Goal: Task Accomplishment & Management: Manage account settings

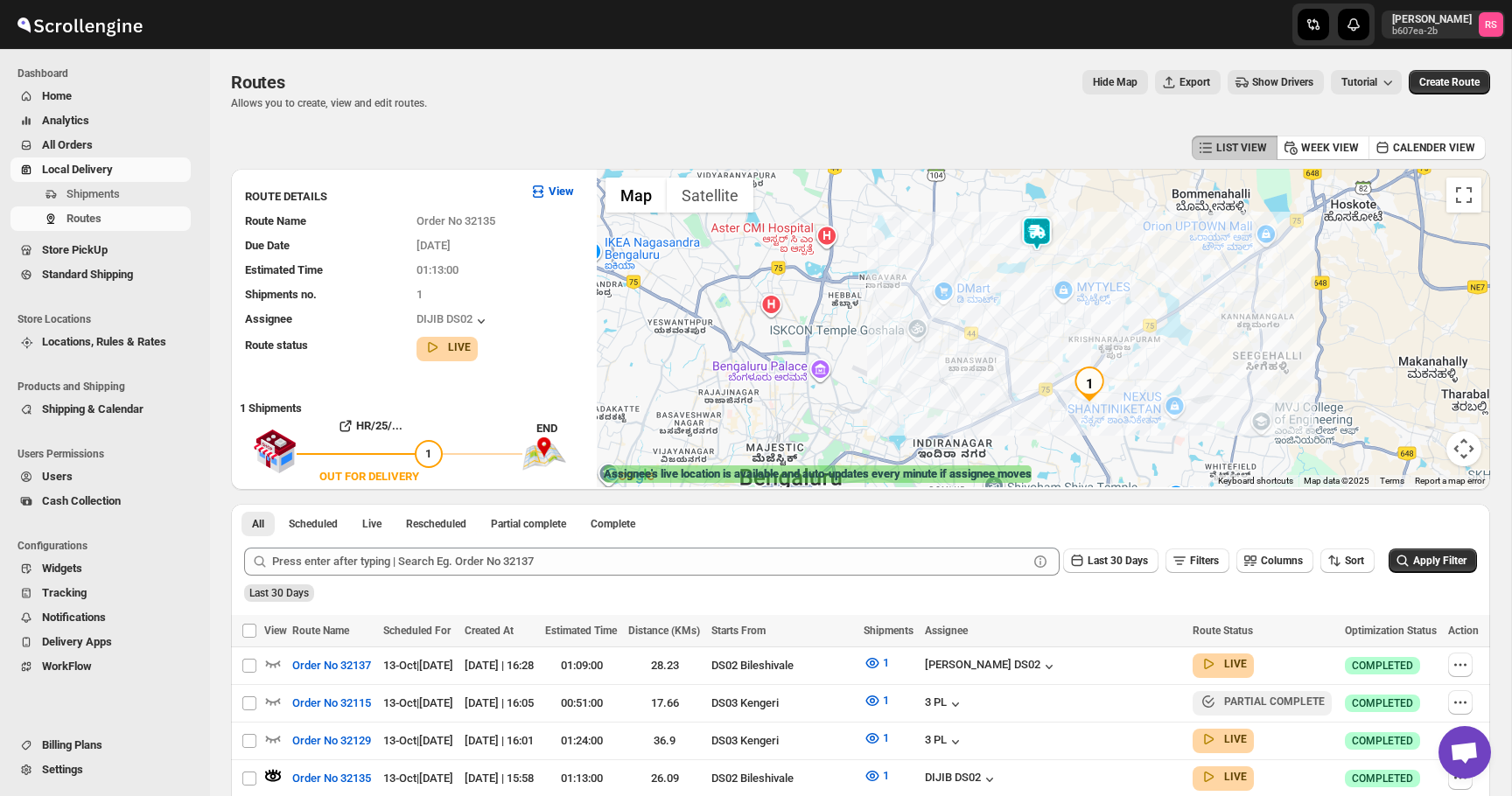
click at [90, 146] on span "All Orders" at bounding box center [68, 145] width 50 height 14
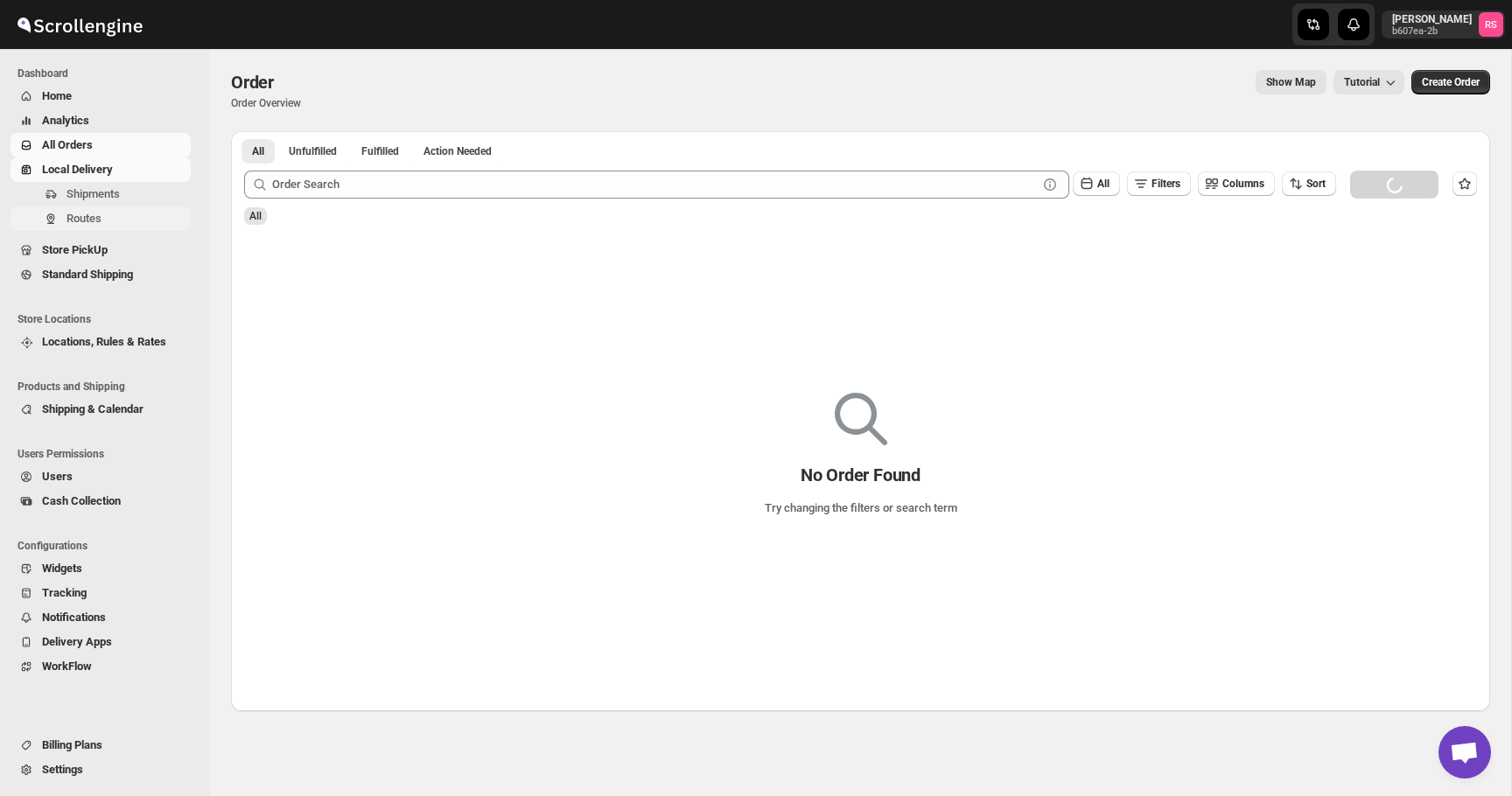
click at [86, 222] on span "Routes" at bounding box center [84, 218] width 35 height 14
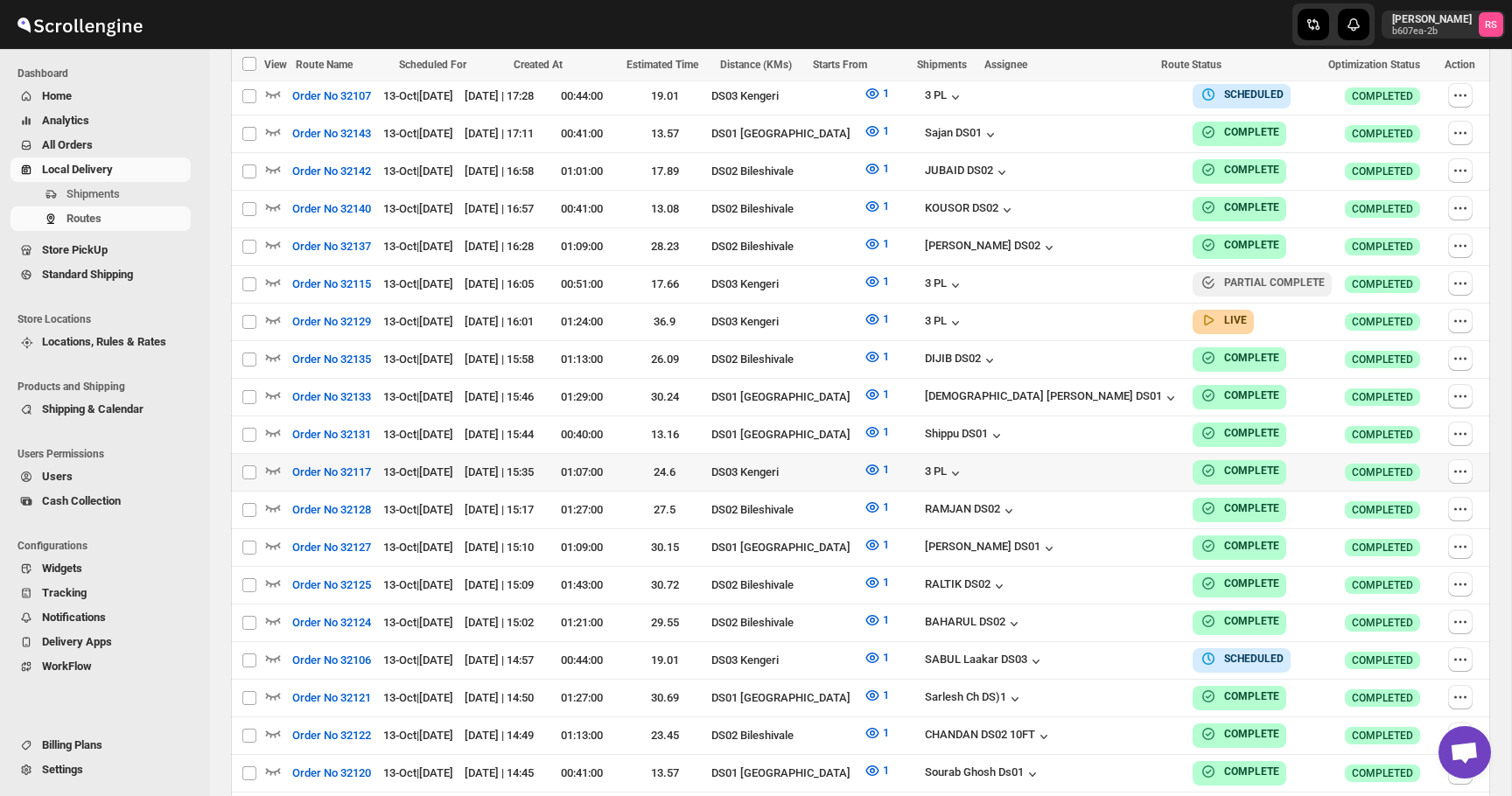
scroll to position [884, 0]
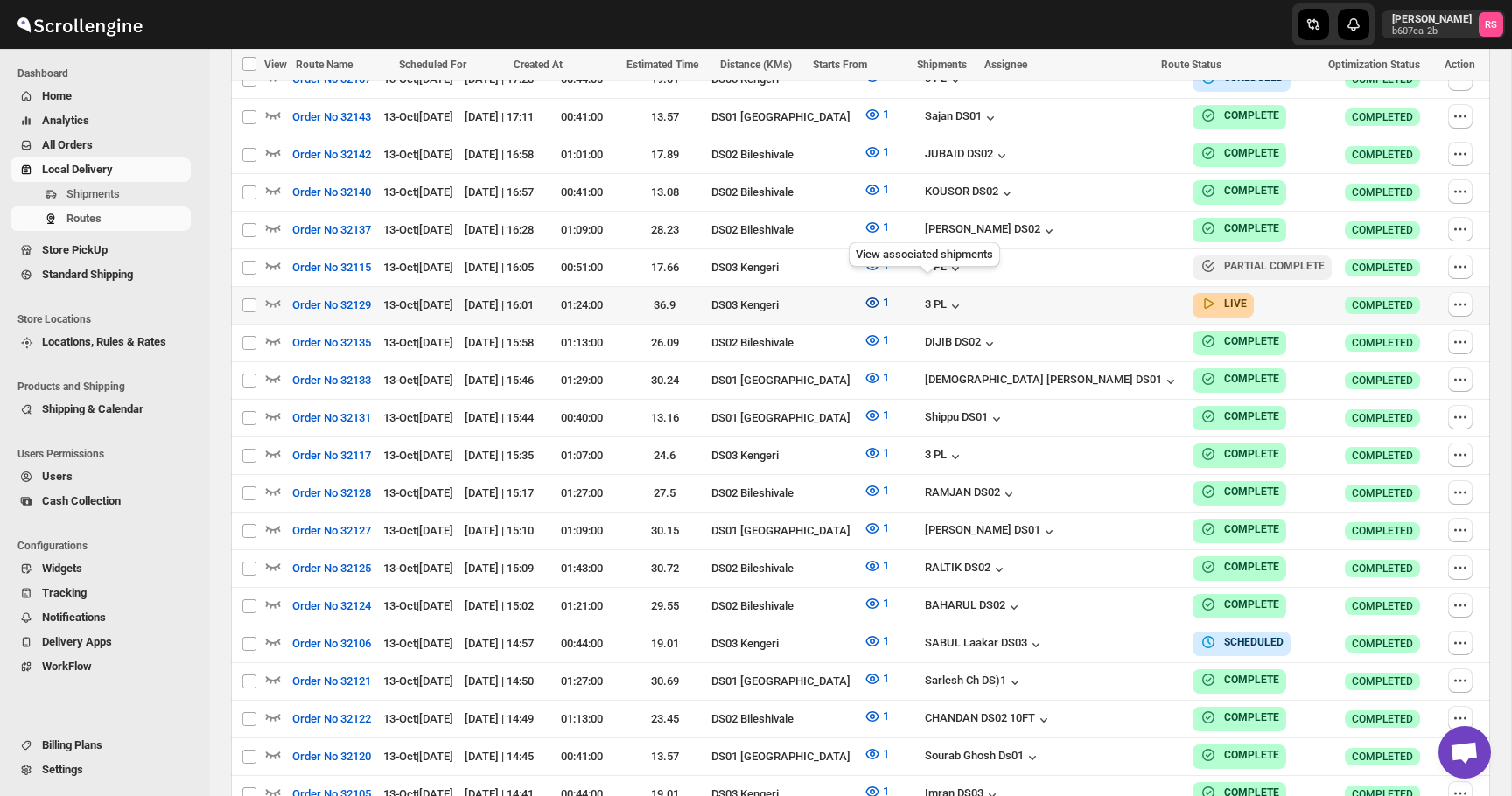
click at [875, 300] on icon "button" at bounding box center [873, 303] width 5 height 5
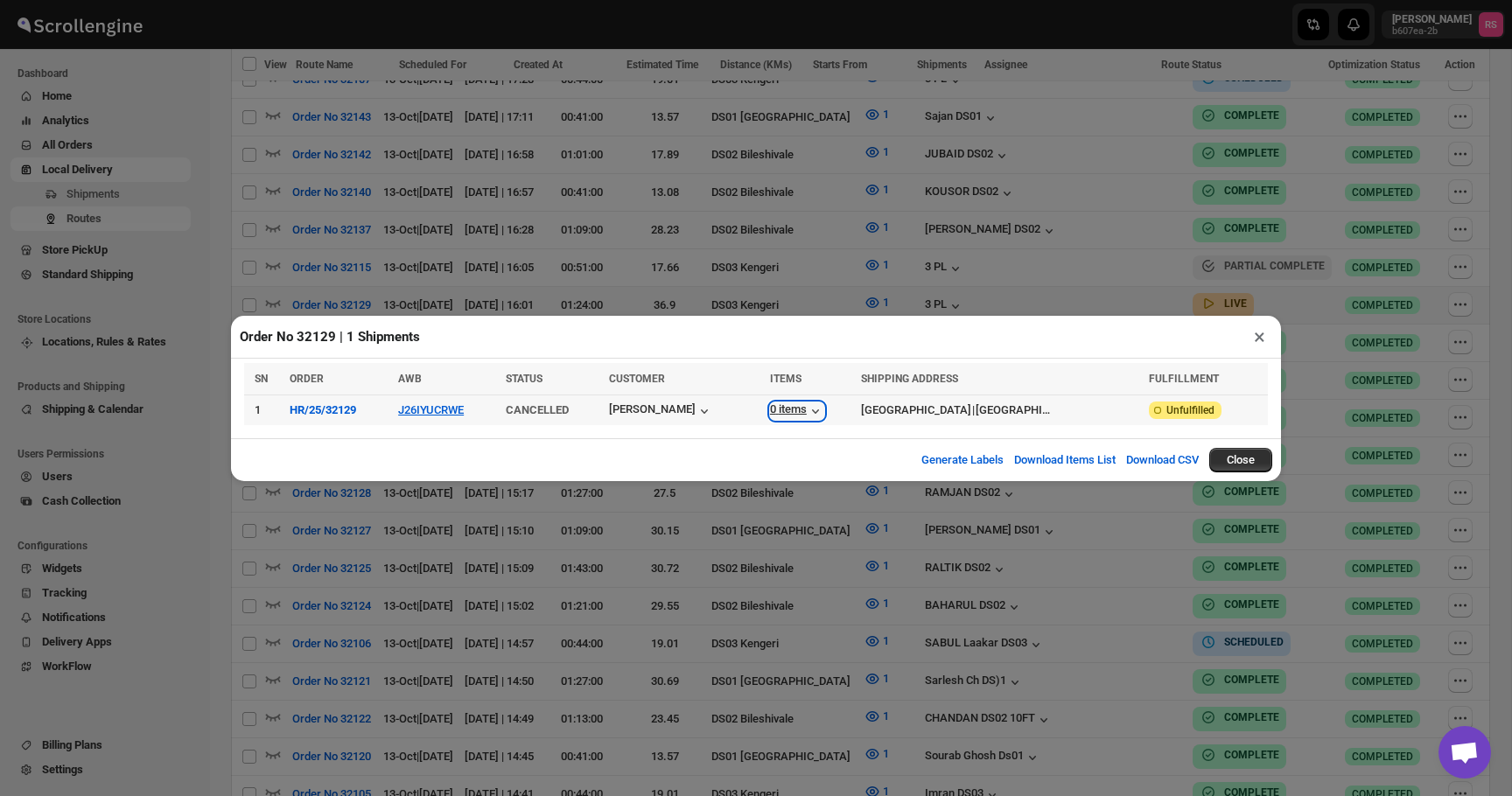
click at [807, 406] on icon "button" at bounding box center [815, 411] width 17 height 17
click at [1256, 333] on button "×" at bounding box center [1259, 336] width 25 height 24
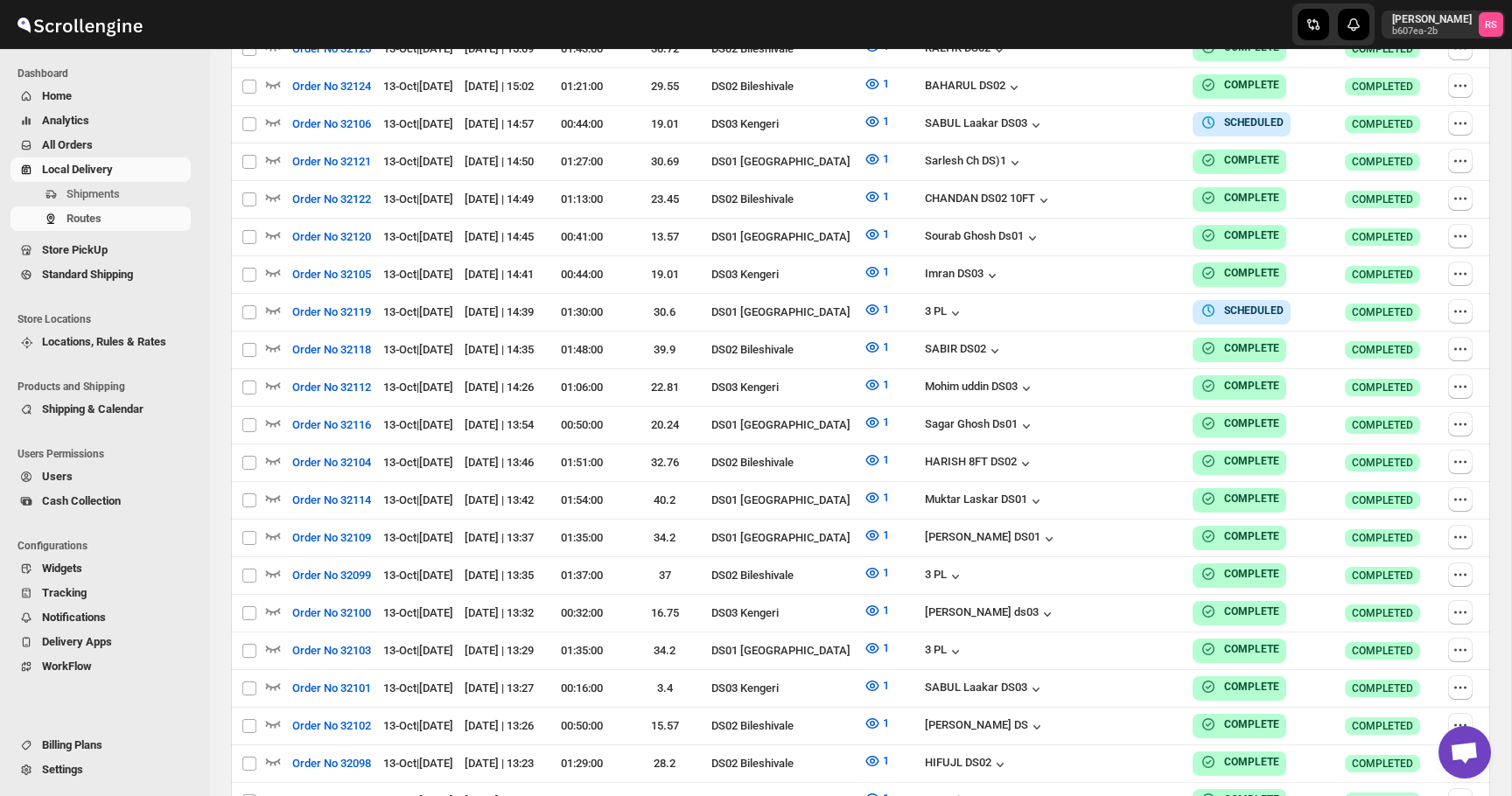
scroll to position [0, 0]
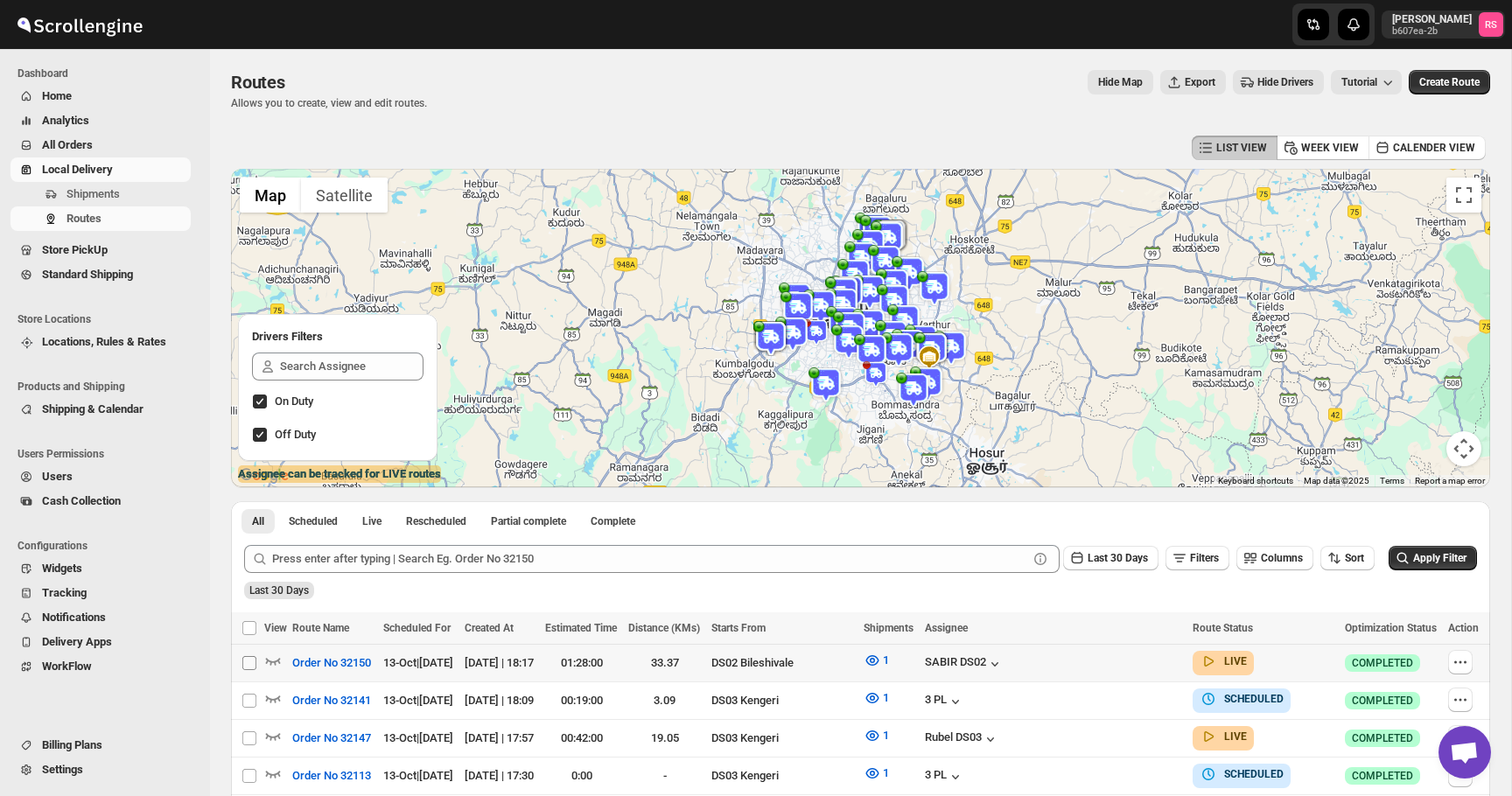
click at [250, 660] on input "Select route" at bounding box center [249, 664] width 14 height 14
checkbox input "true"
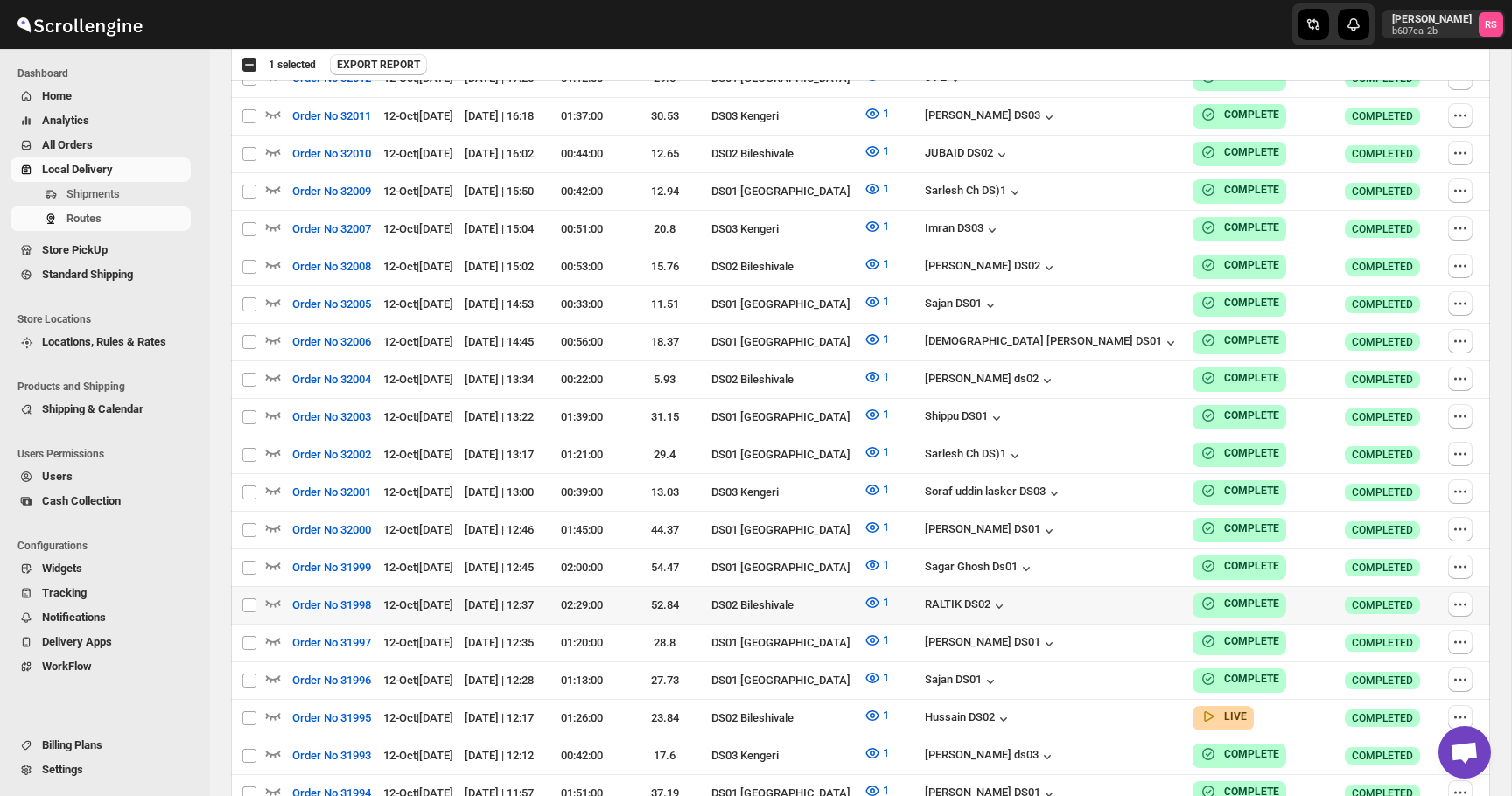
scroll to position [5492, 0]
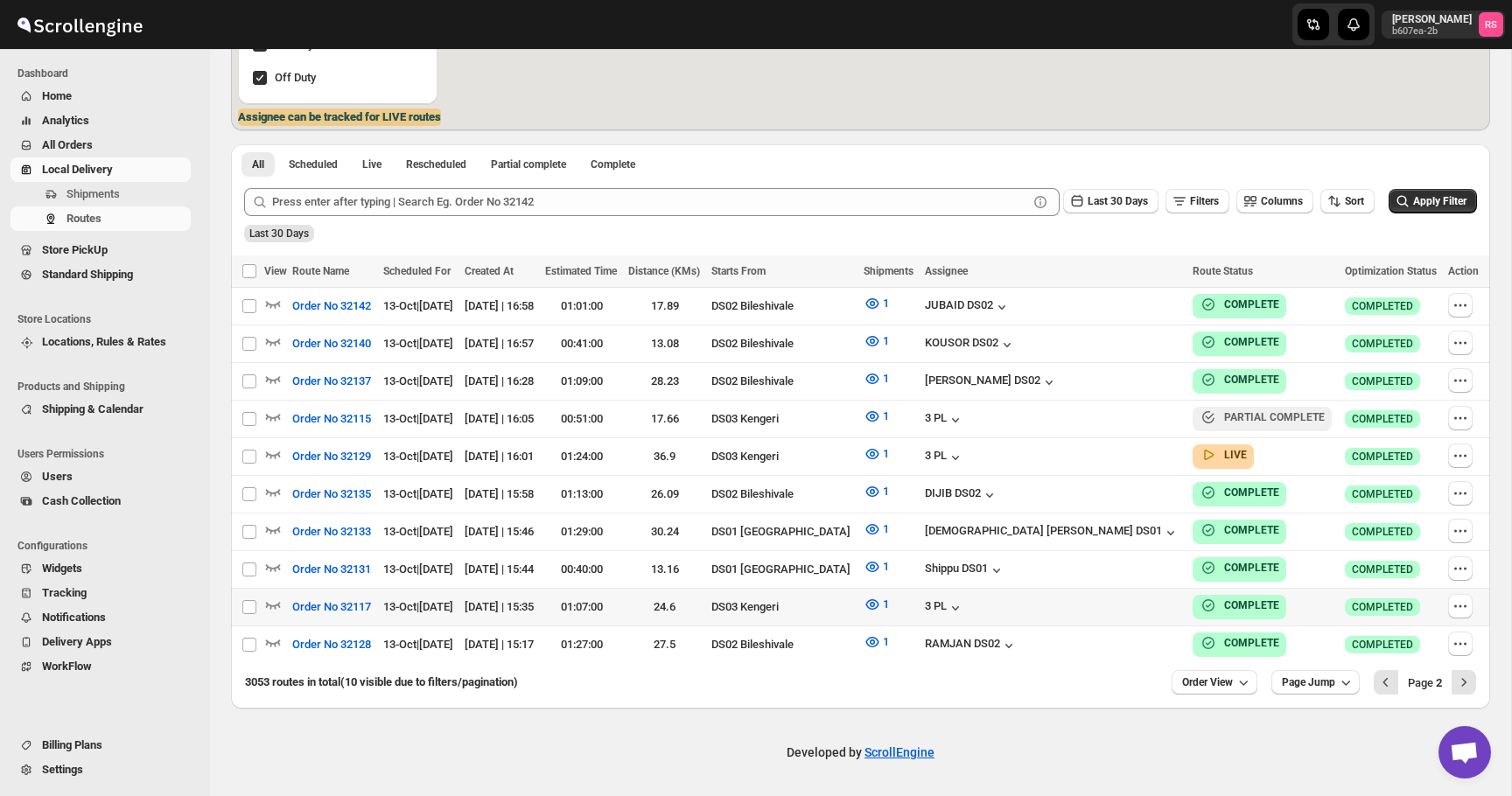
scroll to position [348, 0]
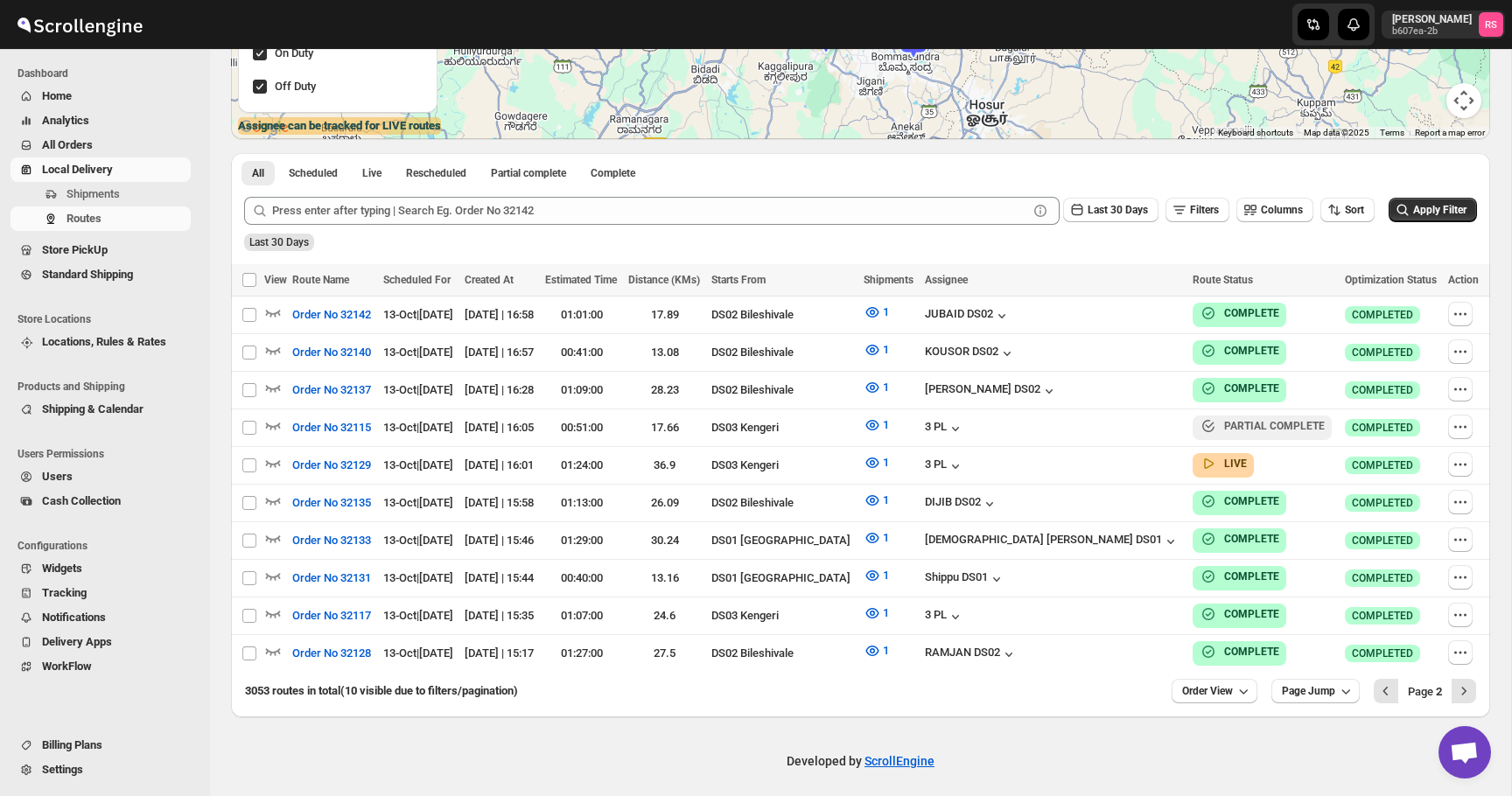
click at [1263, 680] on div "3053 routes in total (10 visible due to filters/pagination) Order View Page Jum…" at bounding box center [853, 683] width 1245 height 39
click at [1235, 683] on icon "button" at bounding box center [1243, 691] width 17 height 17
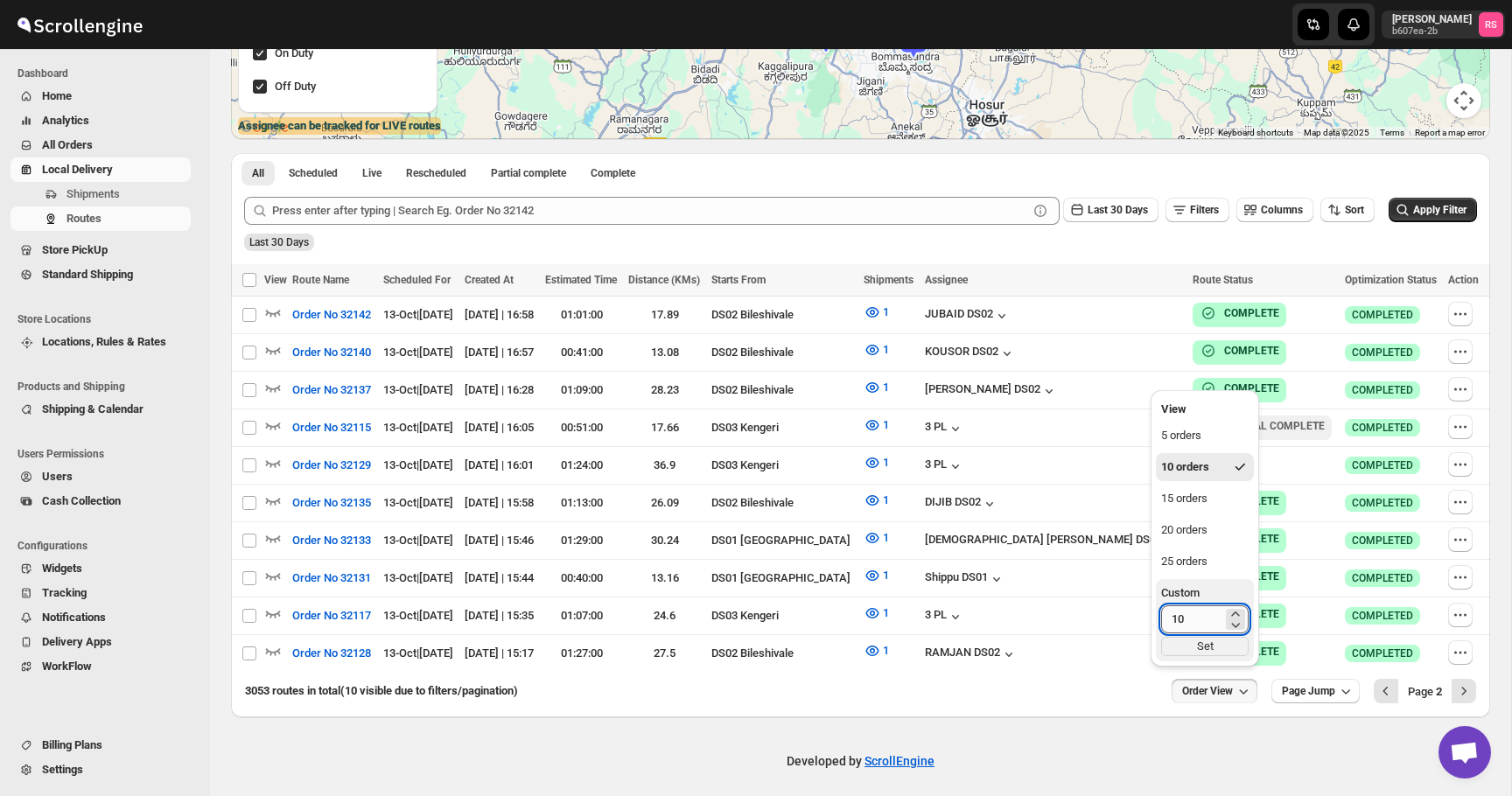
click at [1219, 622] on input "10" at bounding box center [1191, 619] width 61 height 28
click at [1219, 623] on input "10" at bounding box center [1191, 619] width 61 height 28
type input "250"
click at [1212, 648] on div "Set" at bounding box center [1204, 646] width 87 height 19
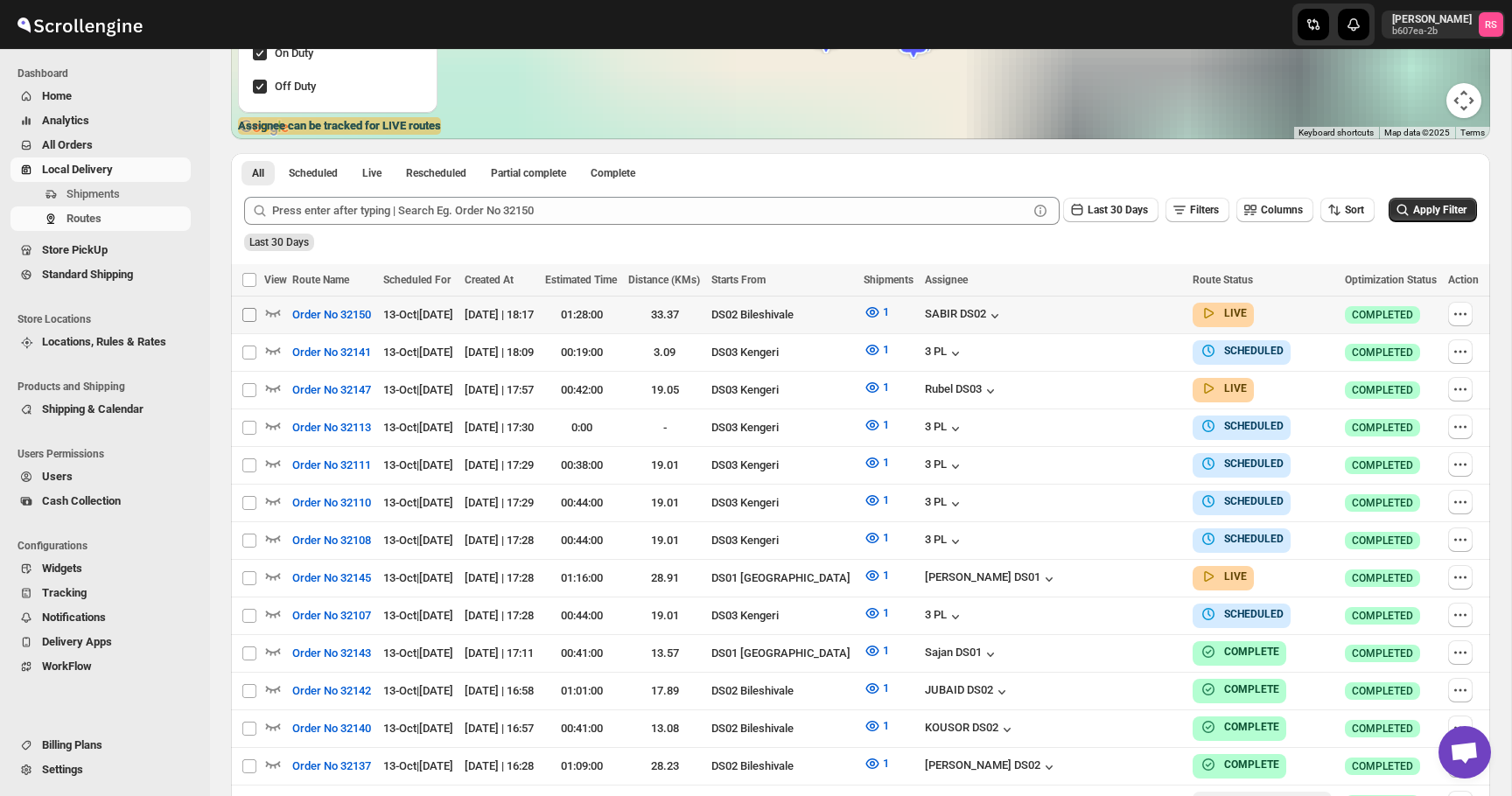
click at [248, 312] on input "Select route" at bounding box center [249, 315] width 14 height 14
checkbox input "true"
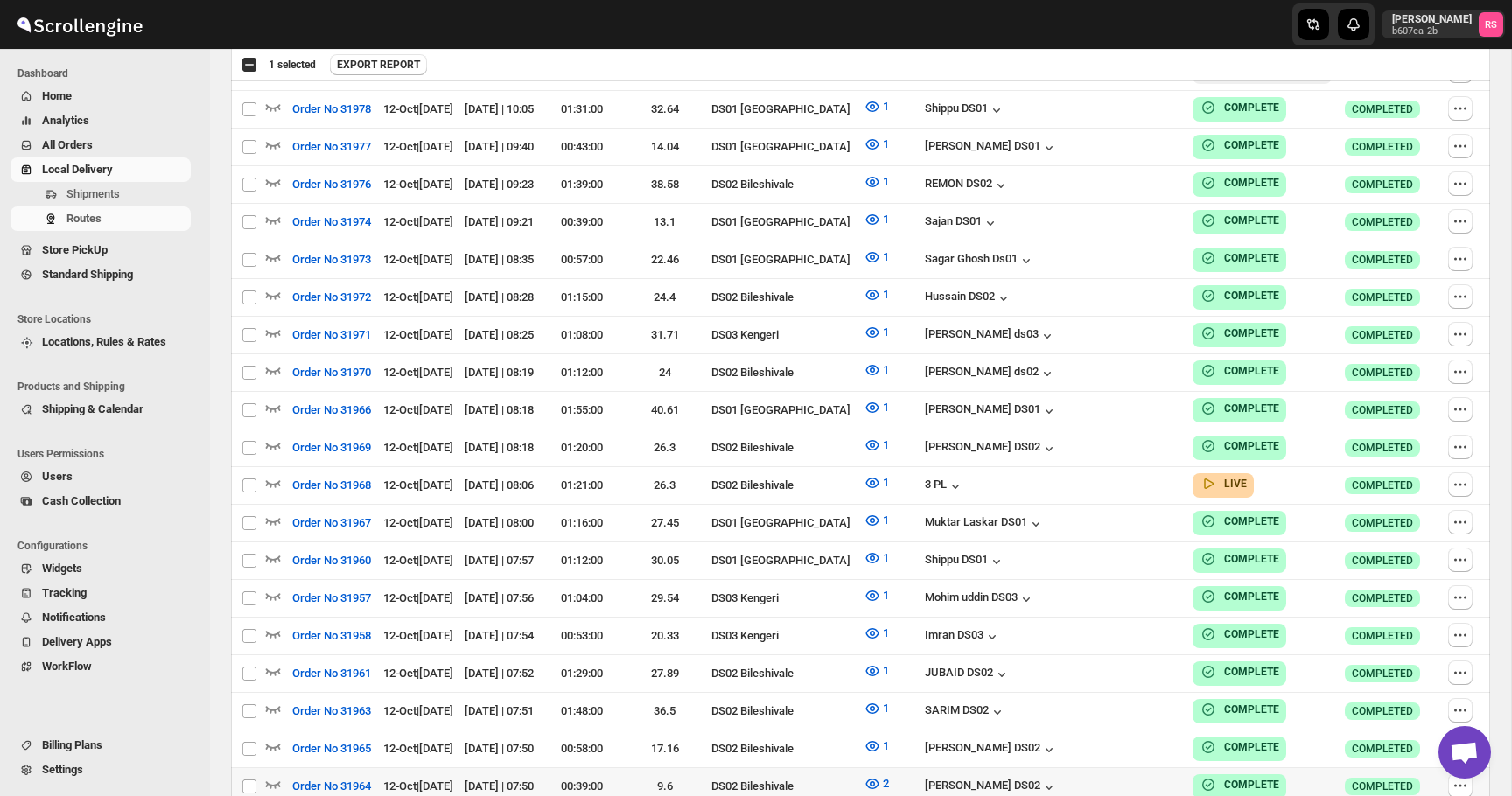
scroll to position [6461, 0]
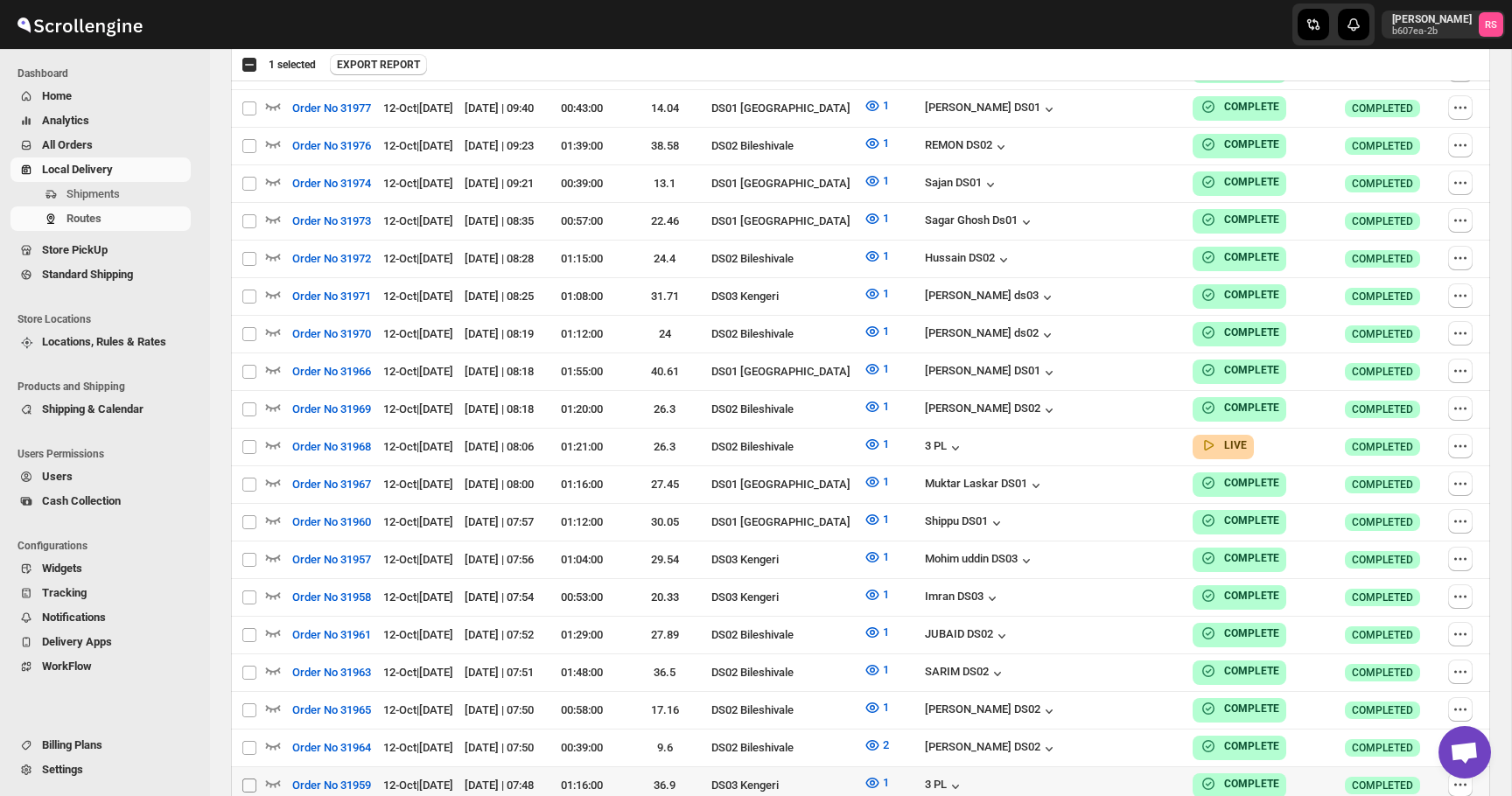
click at [250, 779] on input "Select route" at bounding box center [249, 786] width 14 height 14
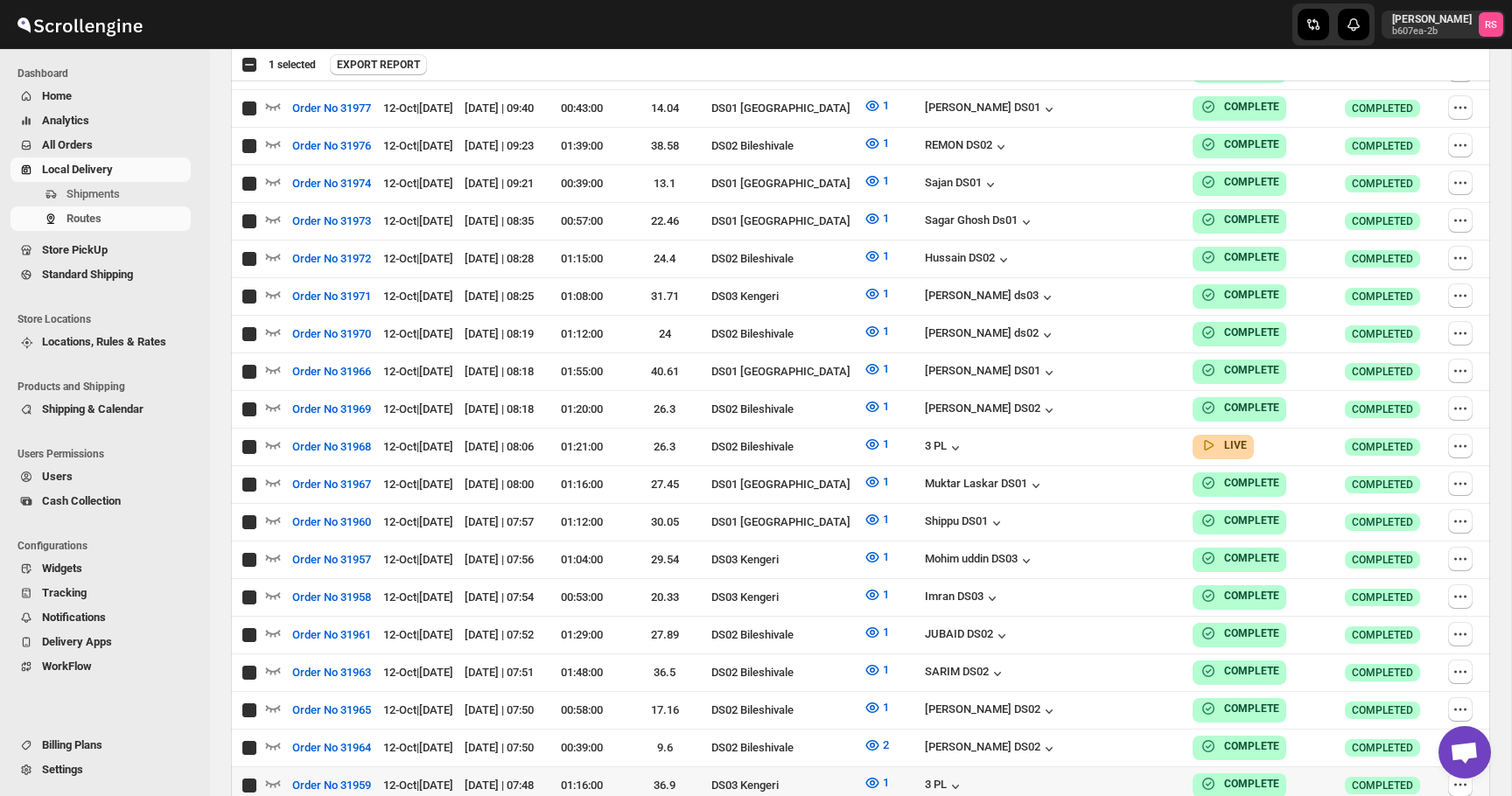
checkbox input "true"
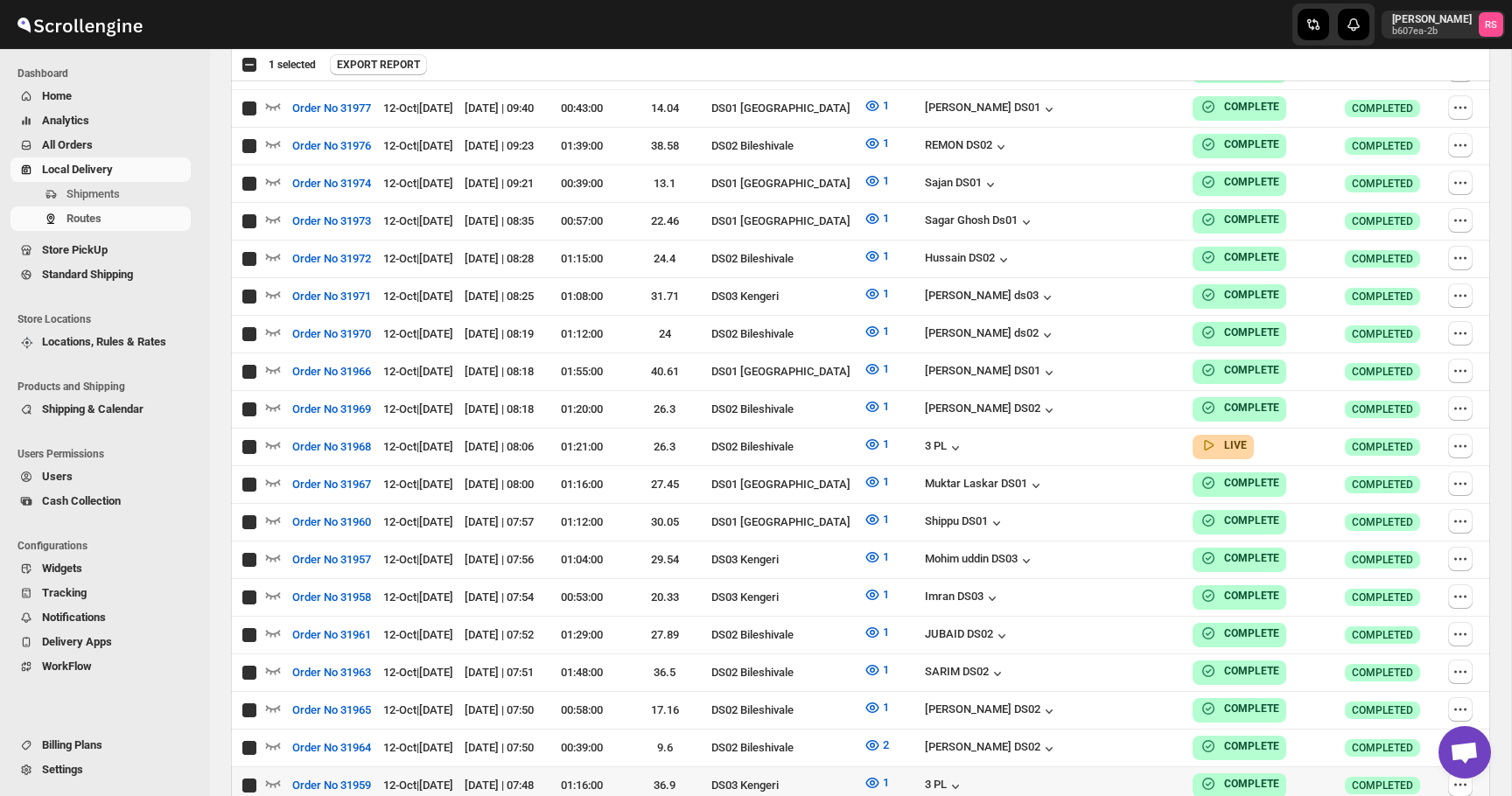
checkbox input "true"
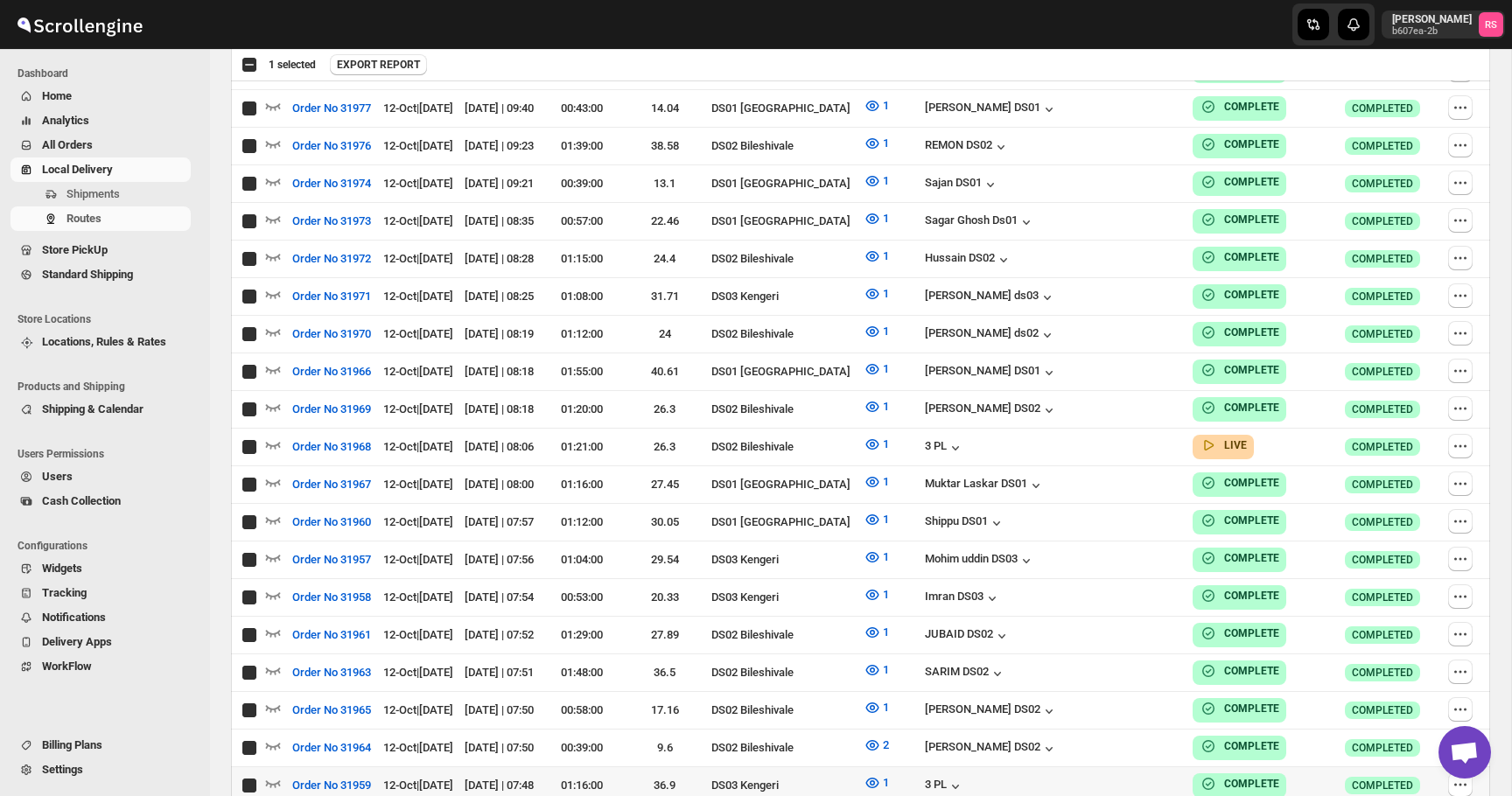
checkbox input "true"
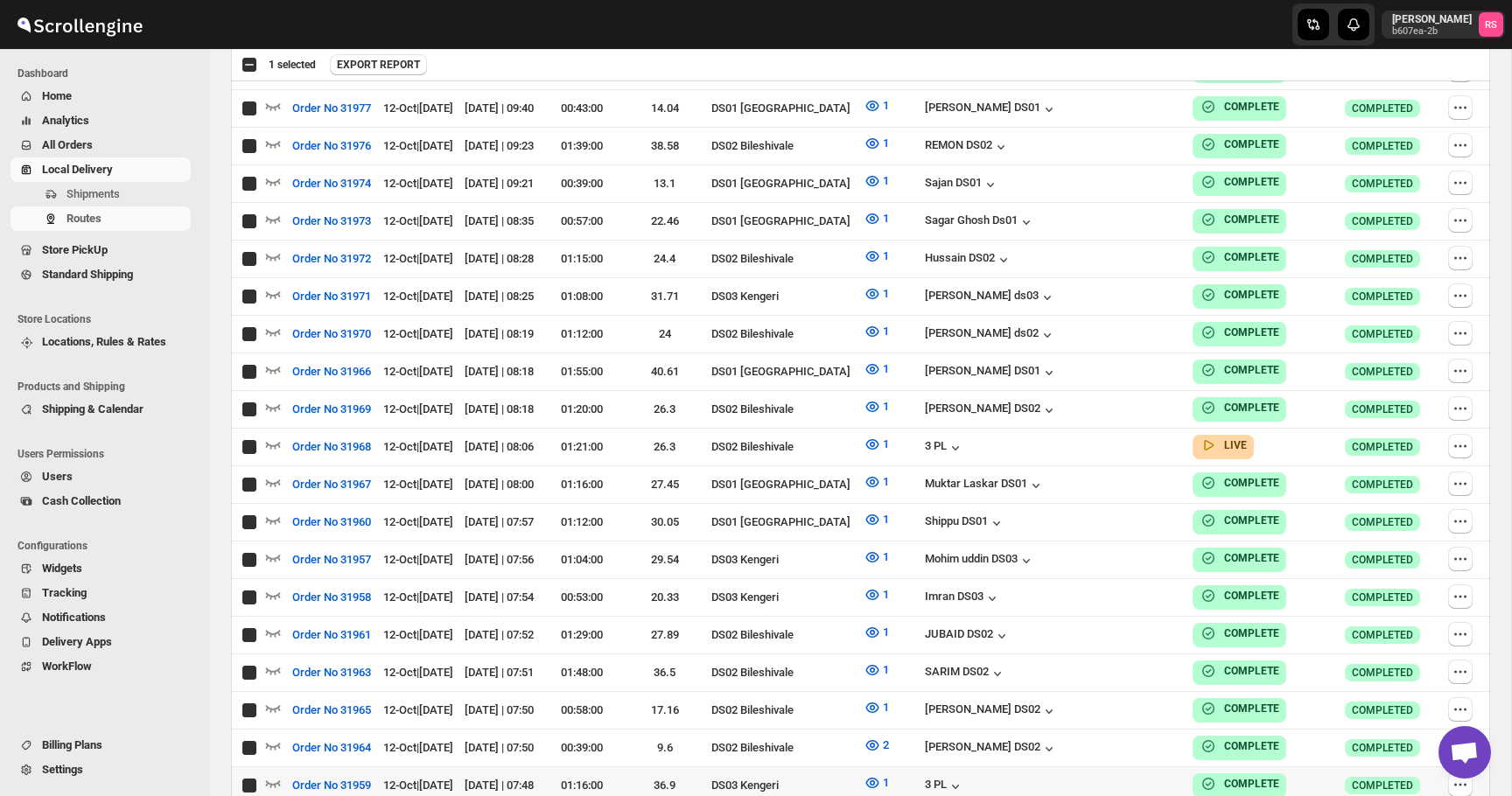
checkbox input "true"
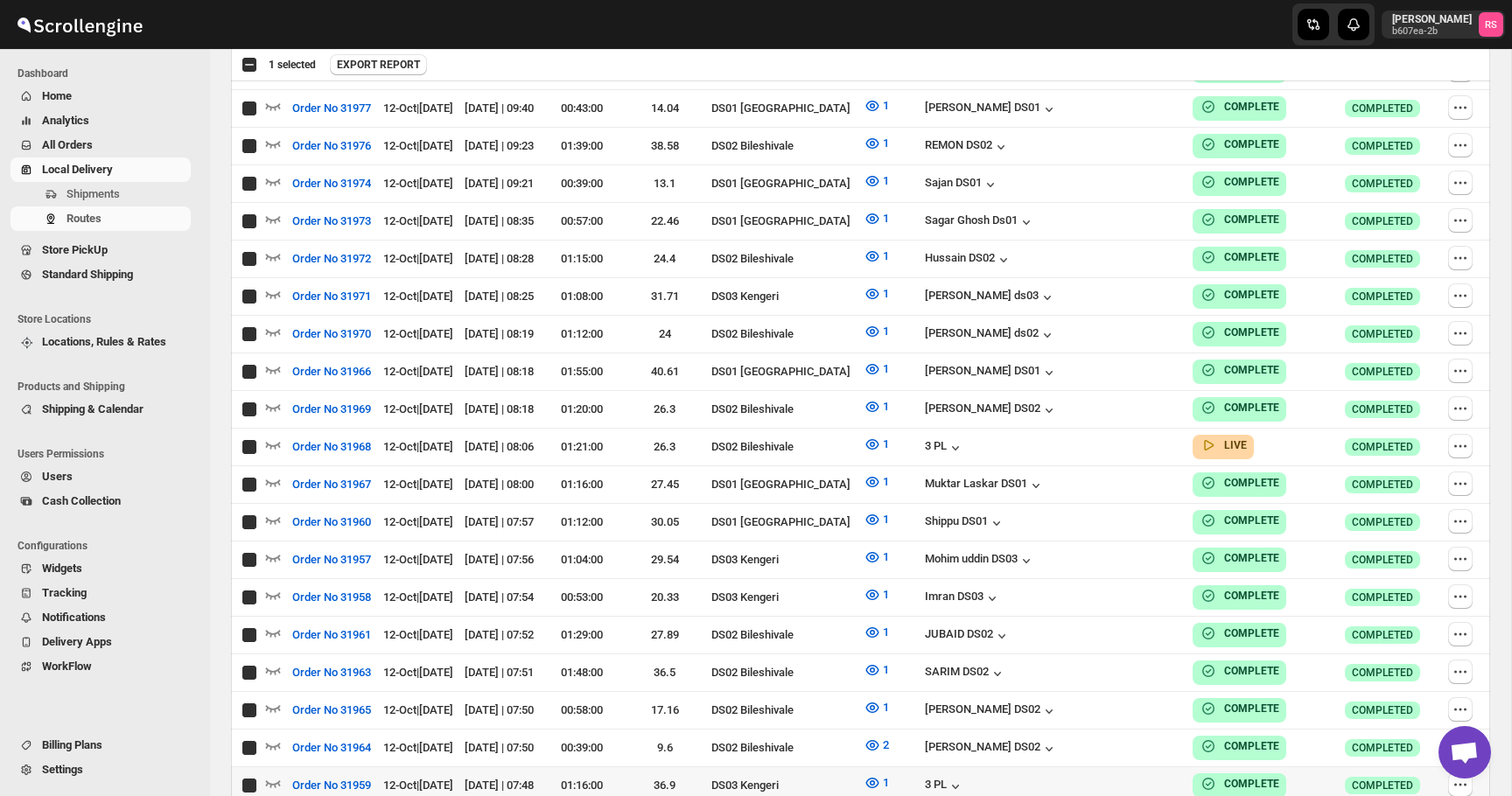
checkbox input "true"
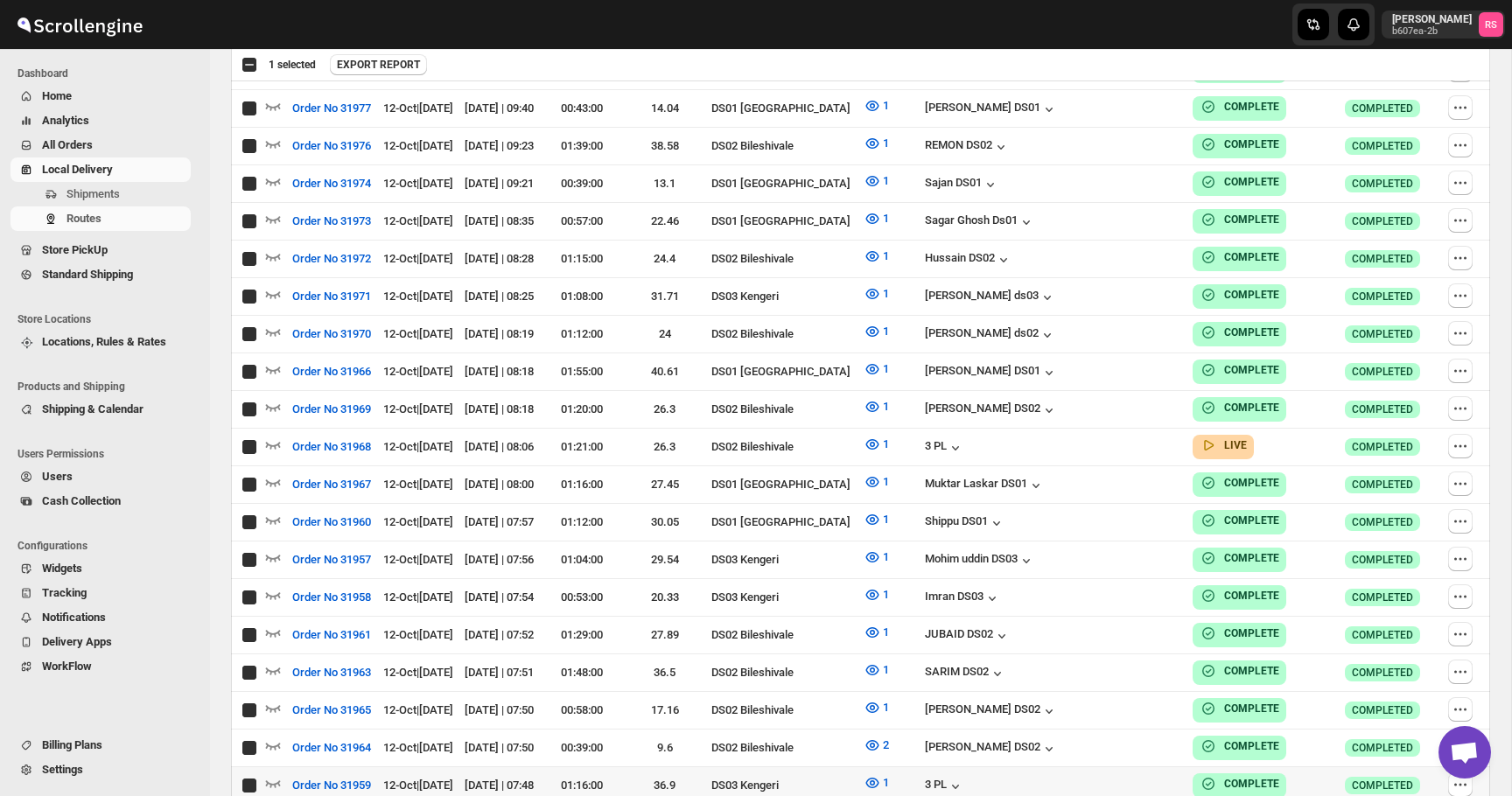
checkbox input "true"
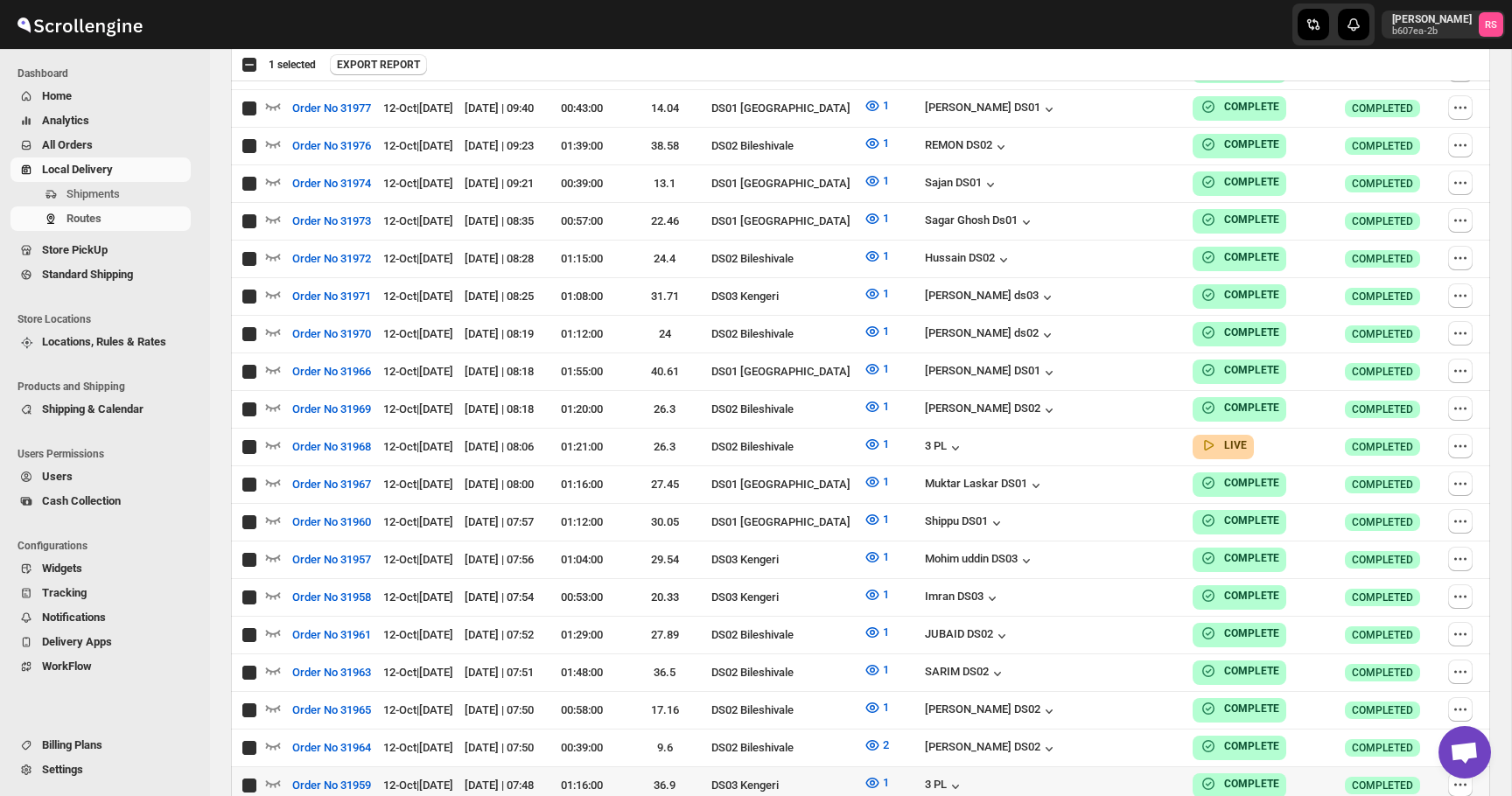
checkbox input "true"
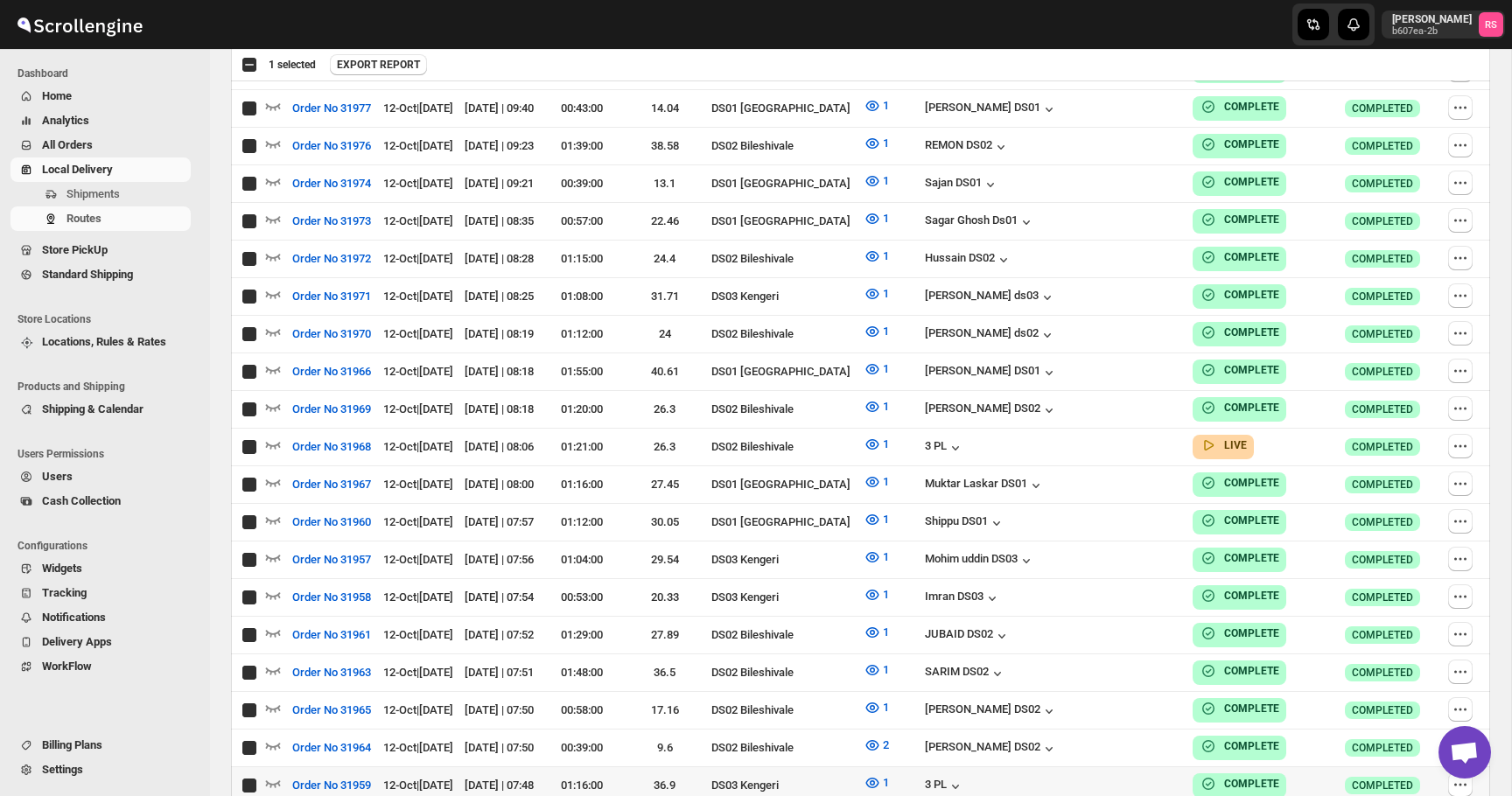
checkbox input "true"
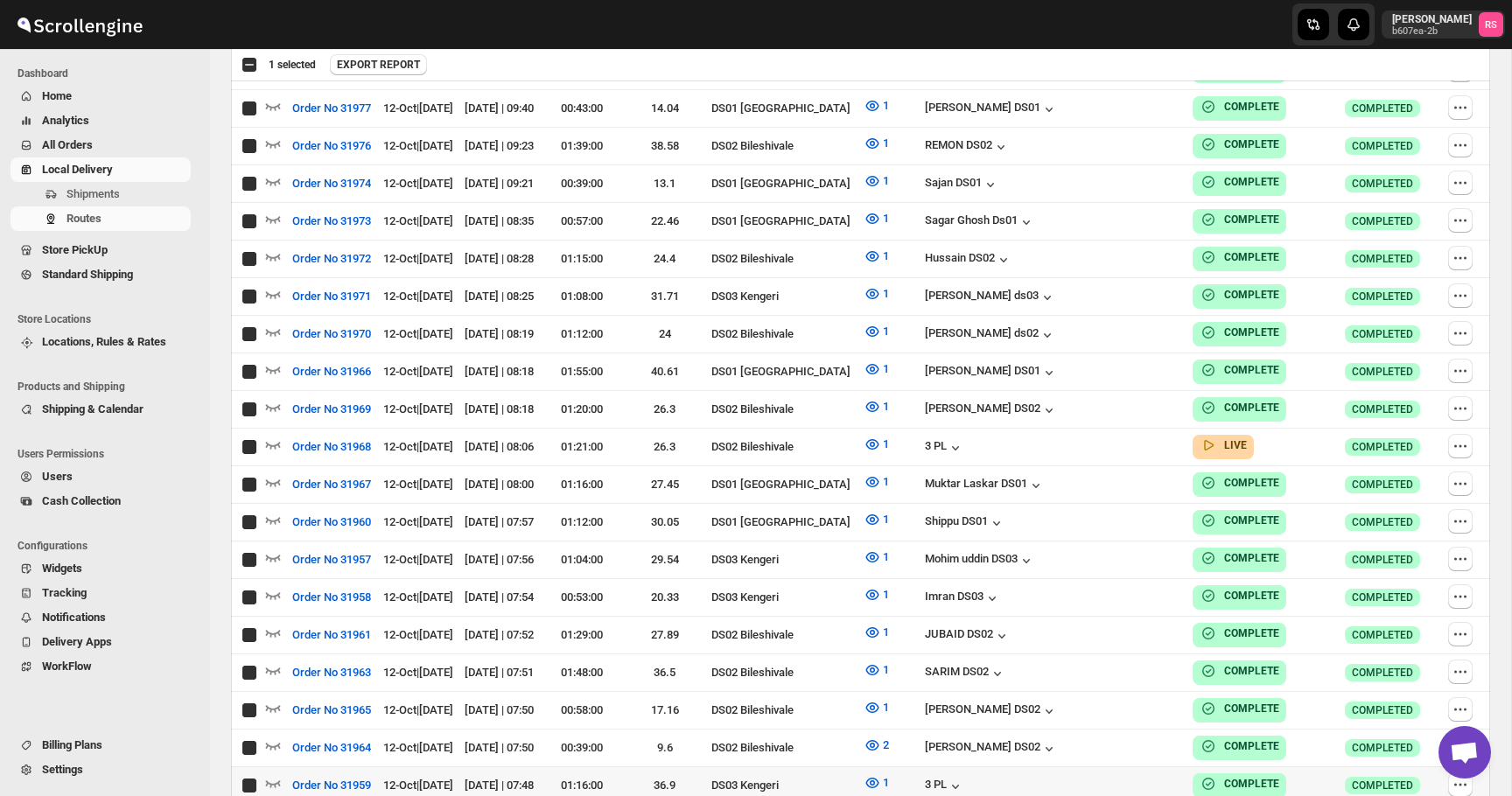
checkbox input "true"
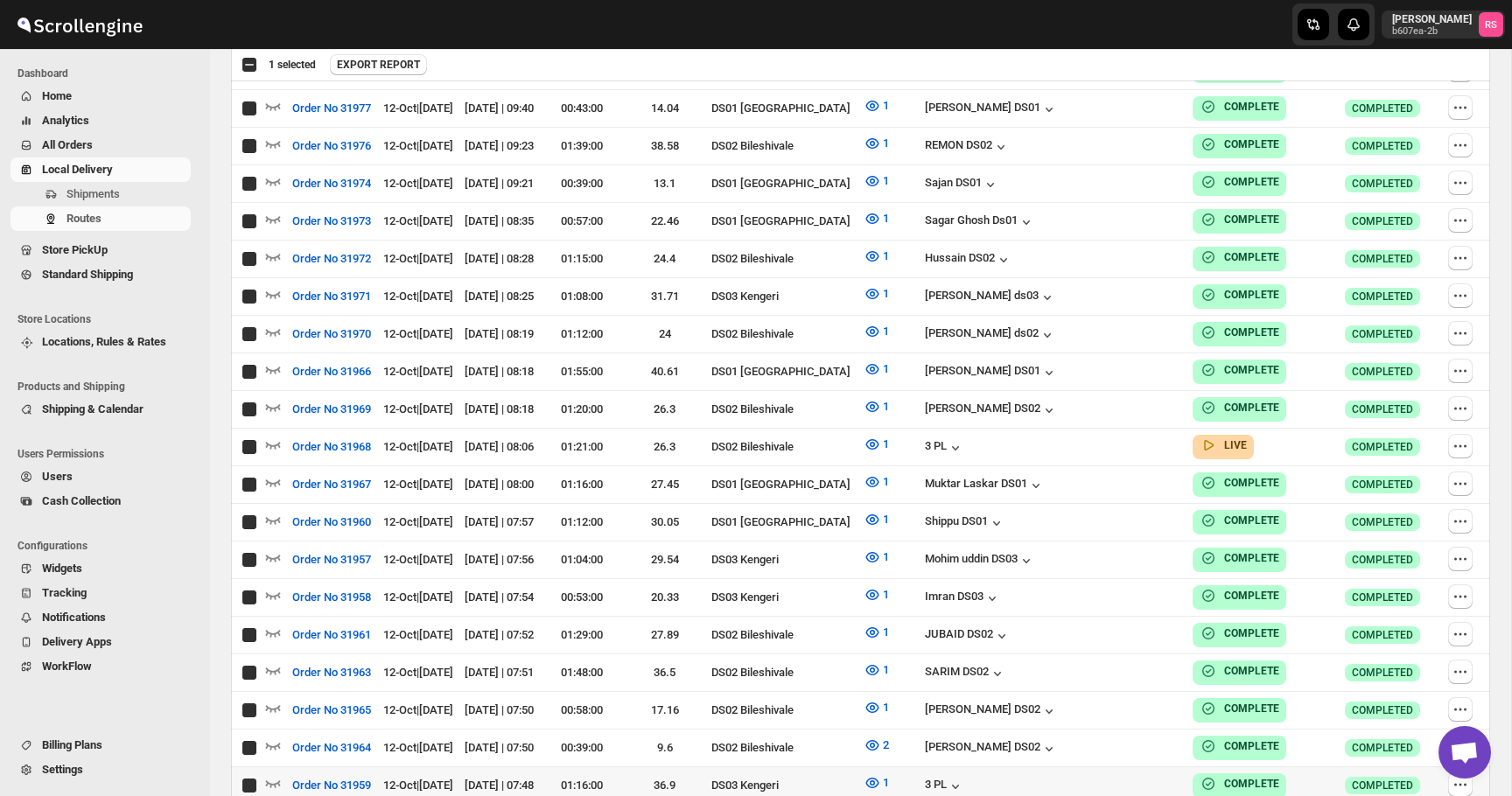
checkbox input "true"
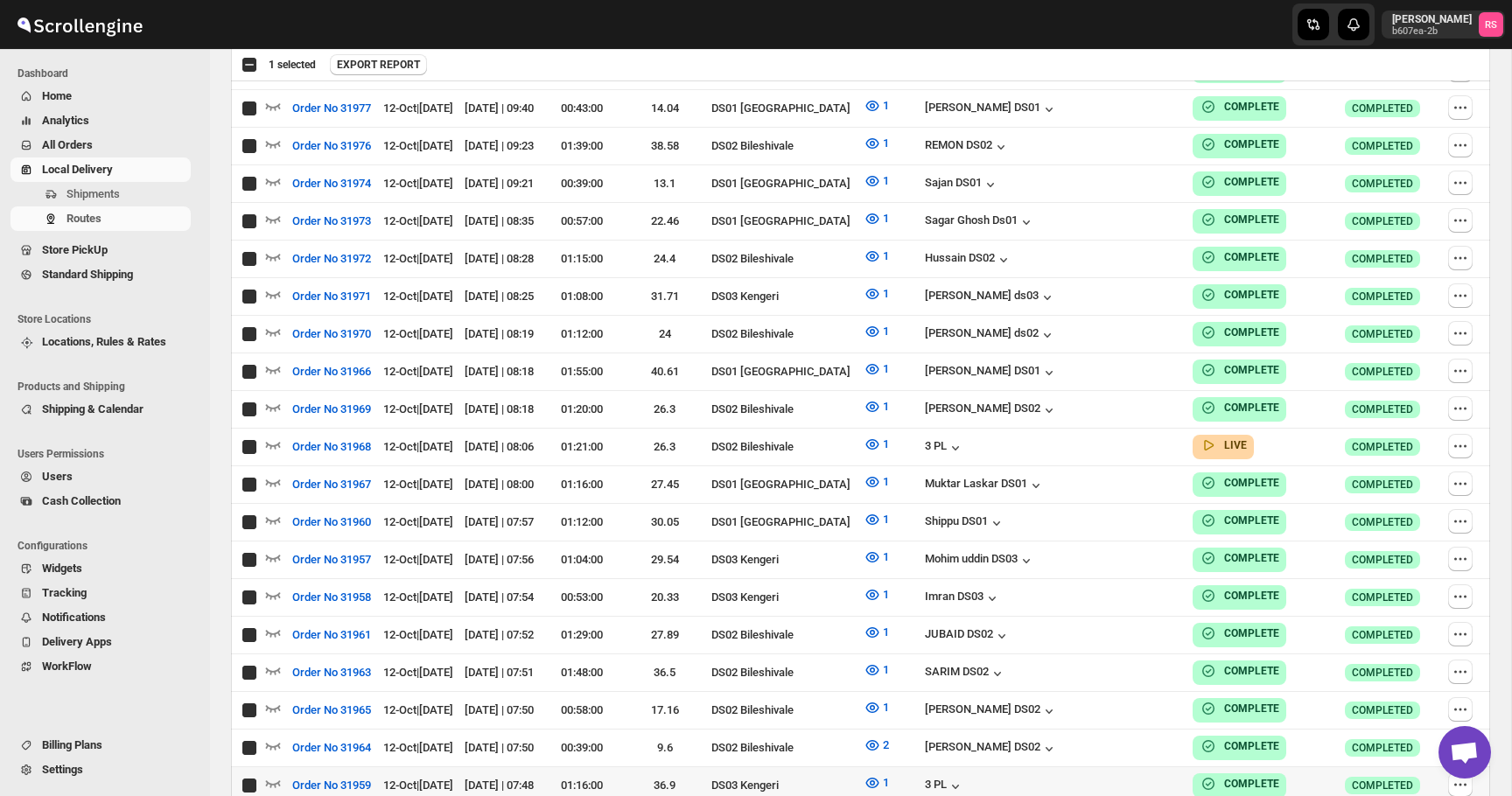
checkbox input "true"
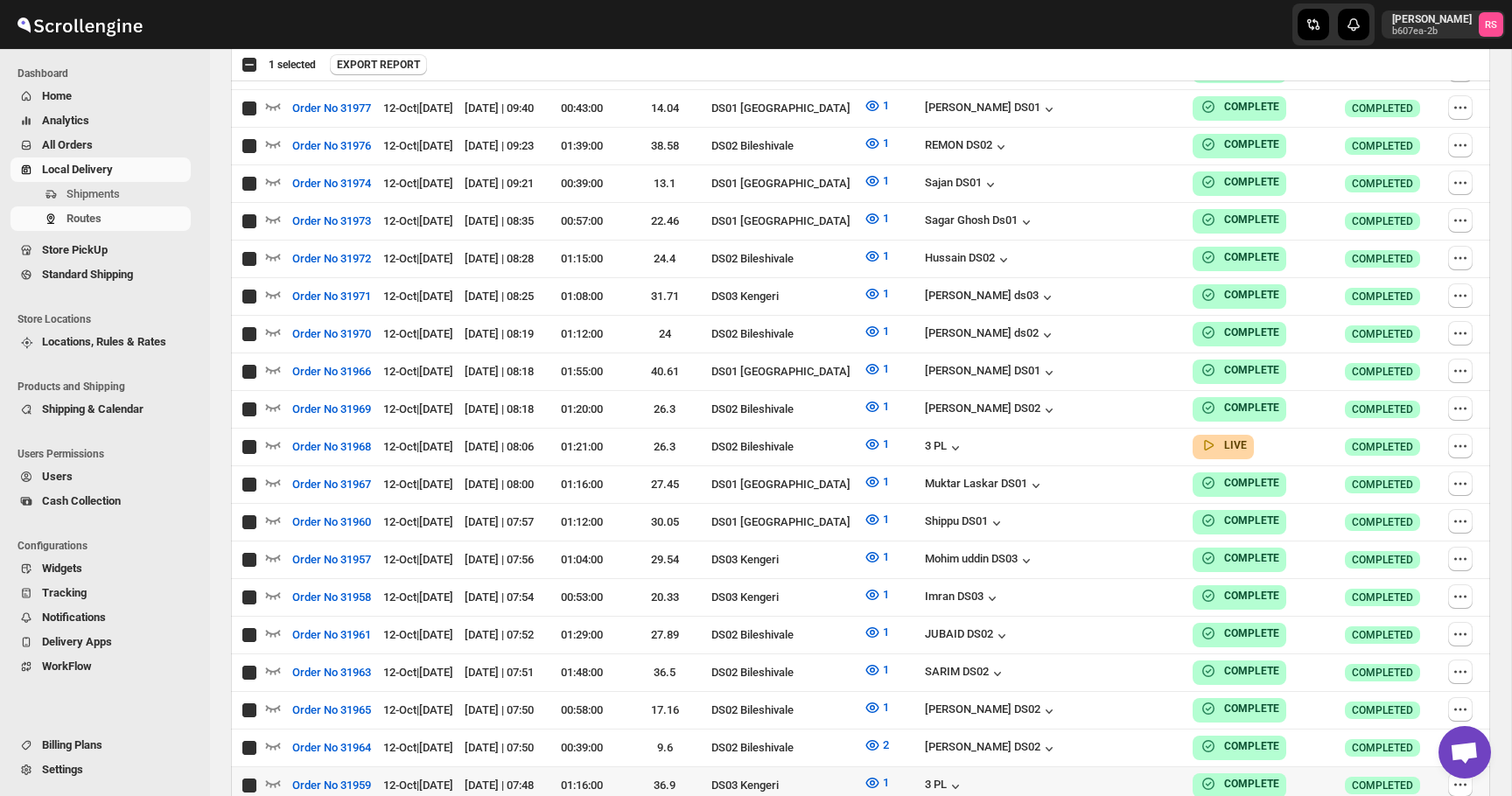
checkbox input "true"
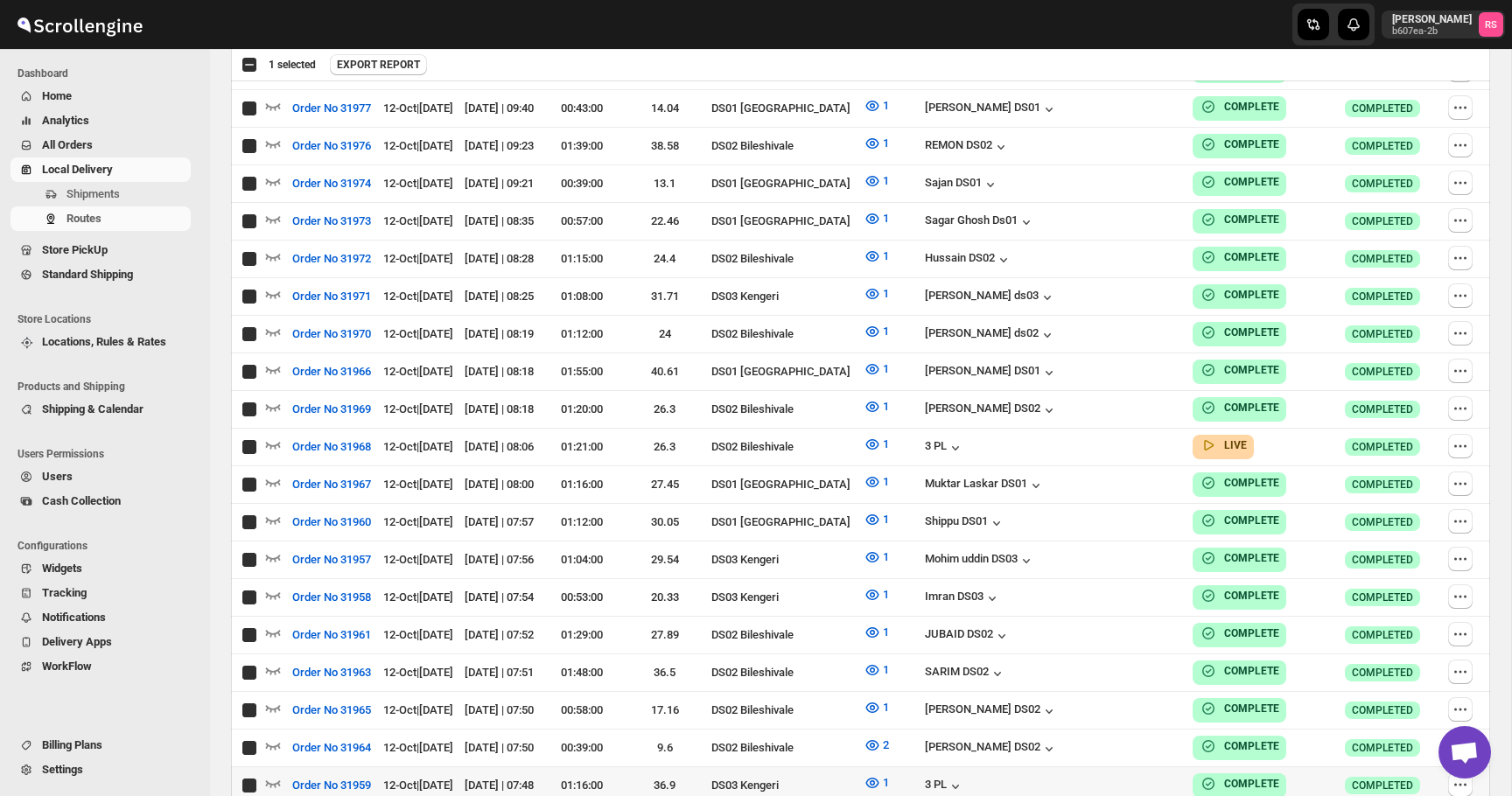
checkbox input "true"
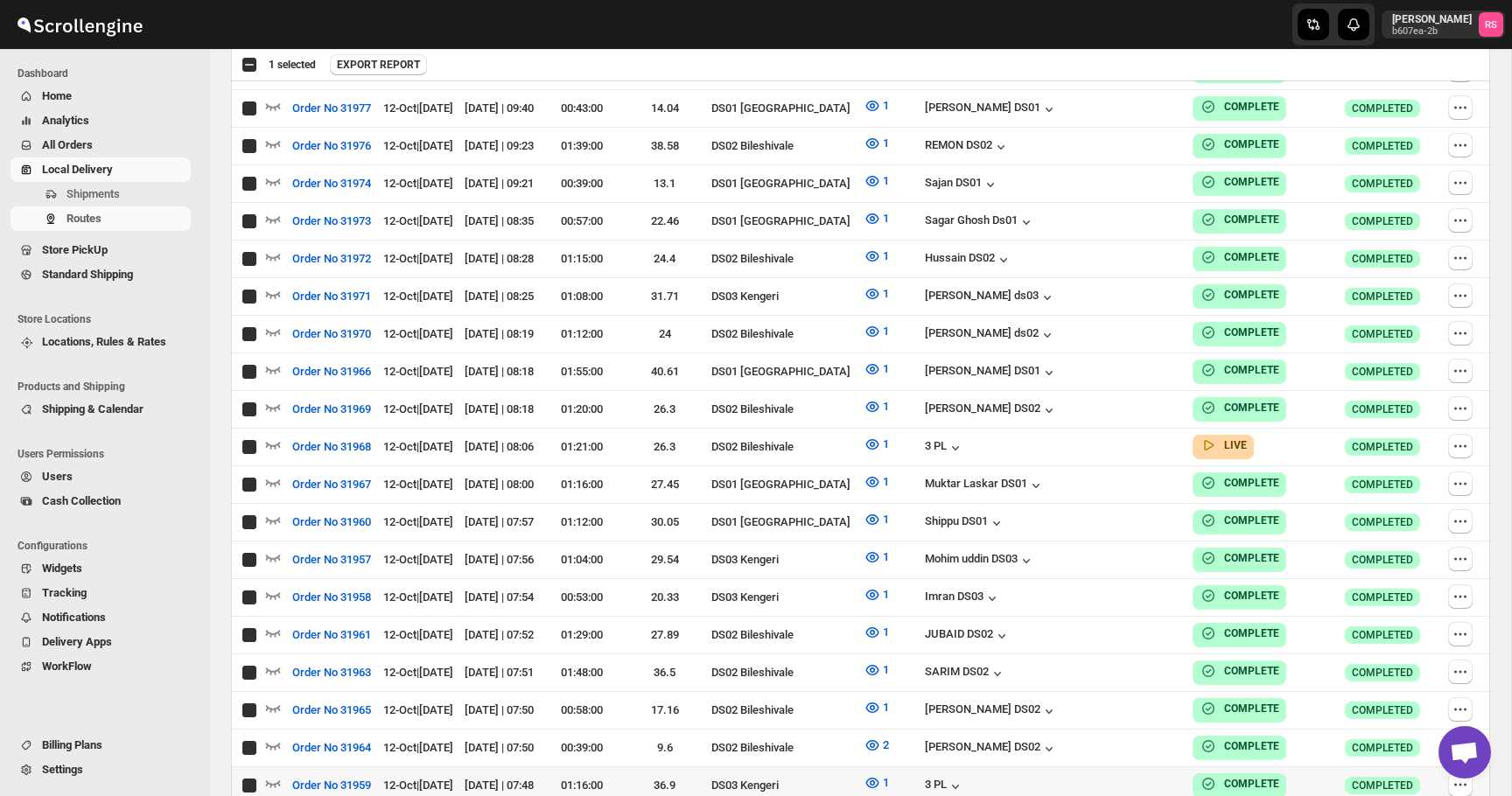
checkbox input "true"
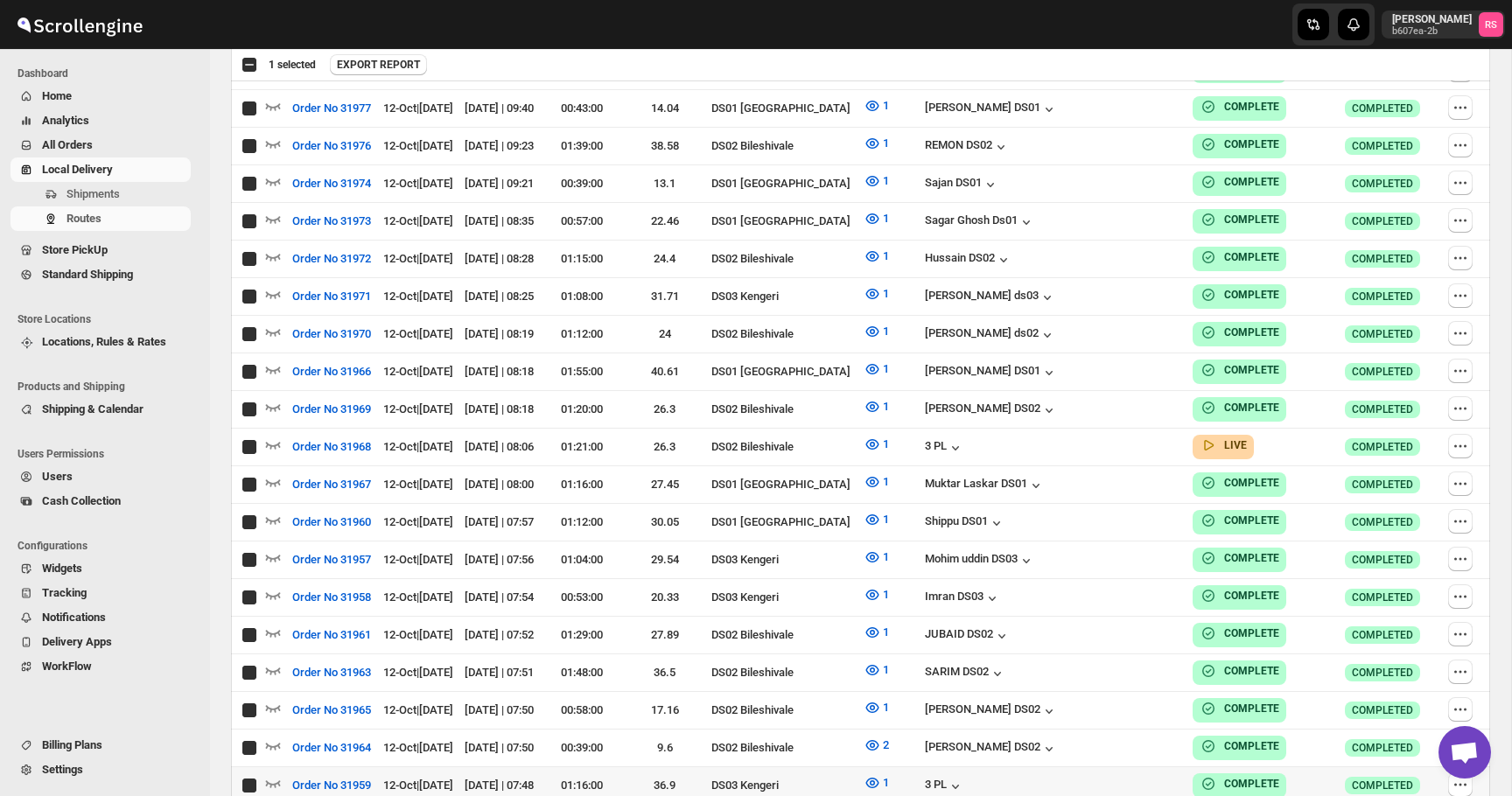
checkbox input "true"
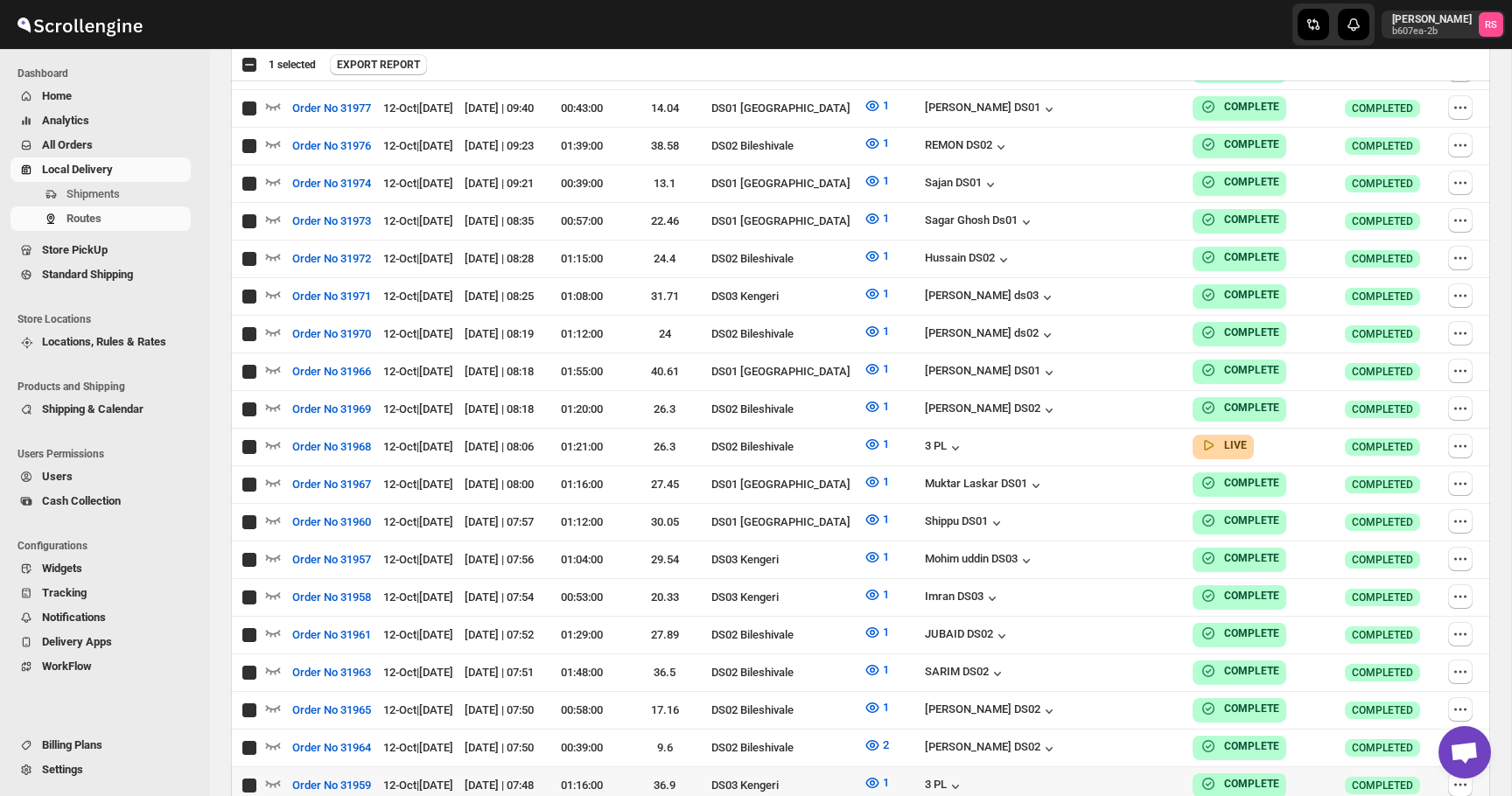
checkbox input "true"
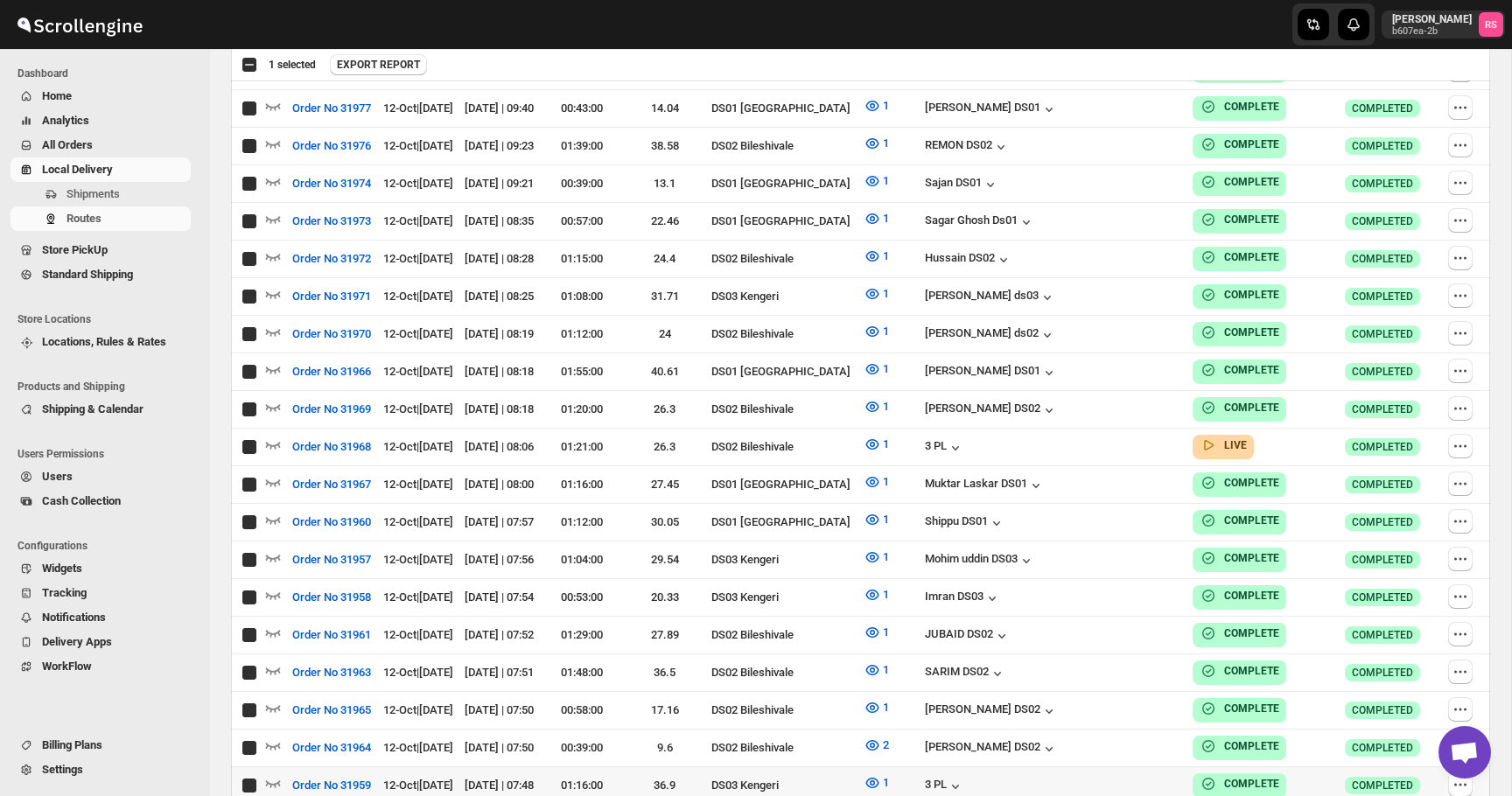
checkbox input "true"
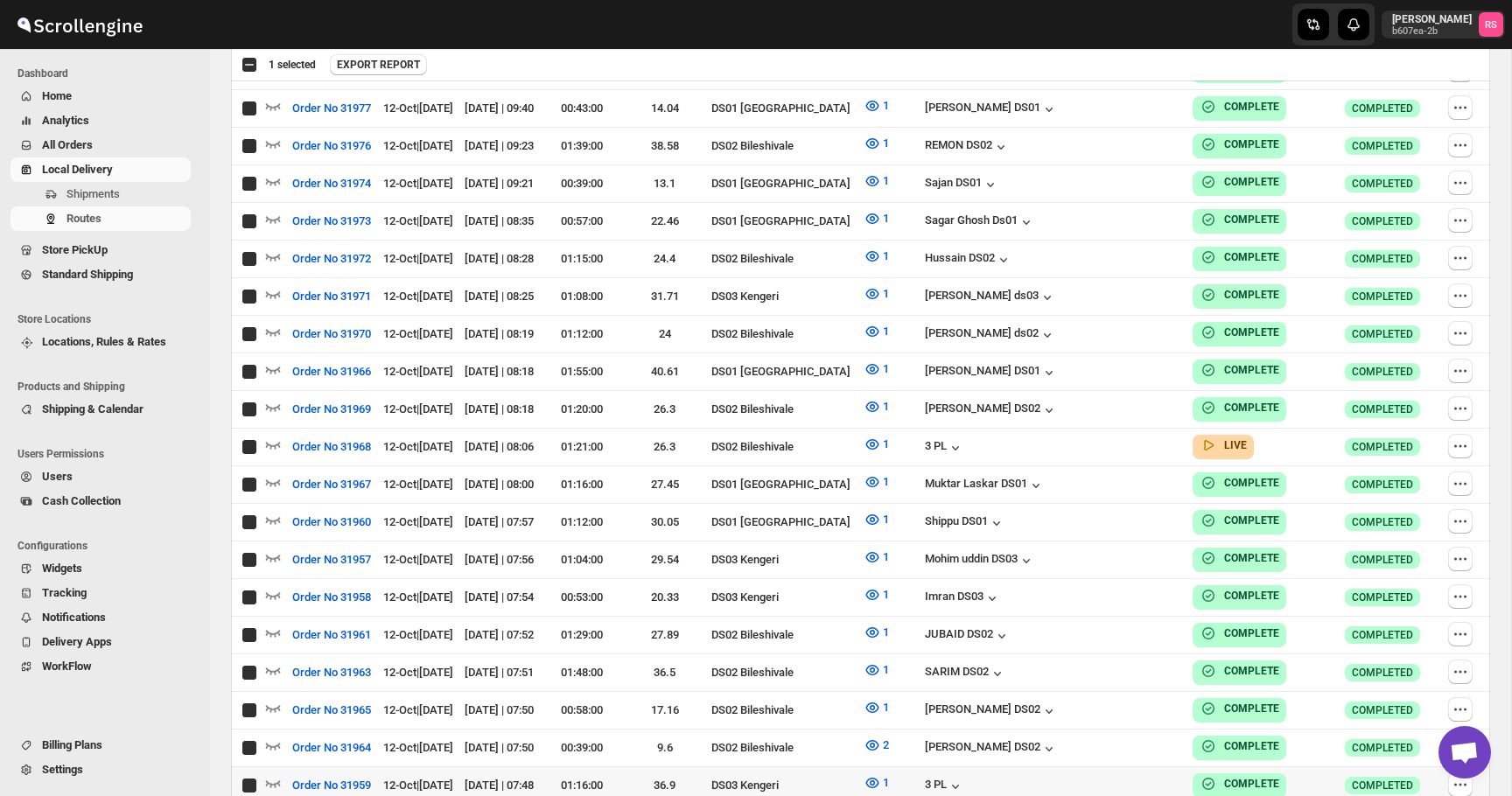
checkbox input "true"
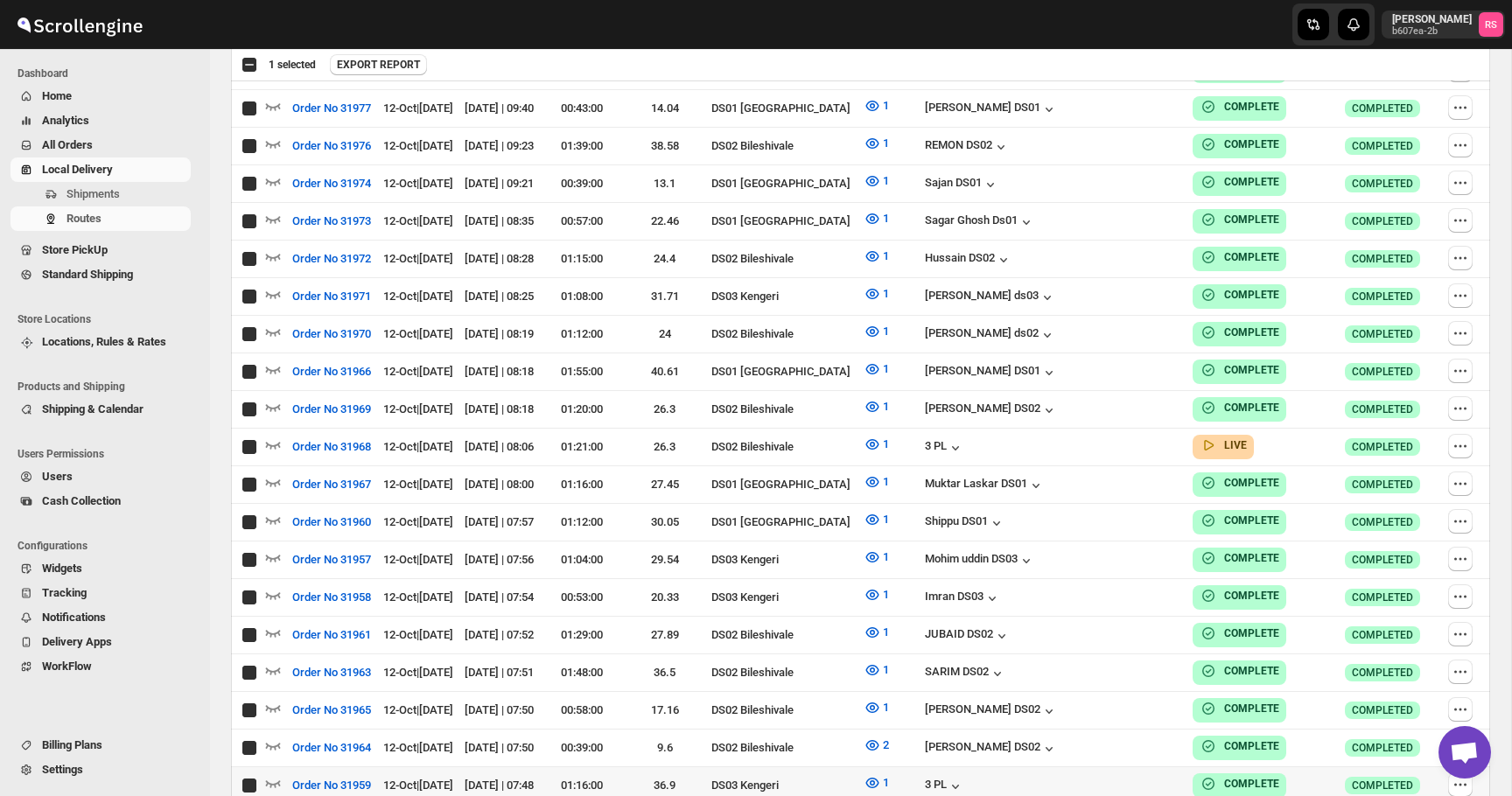
checkbox input "true"
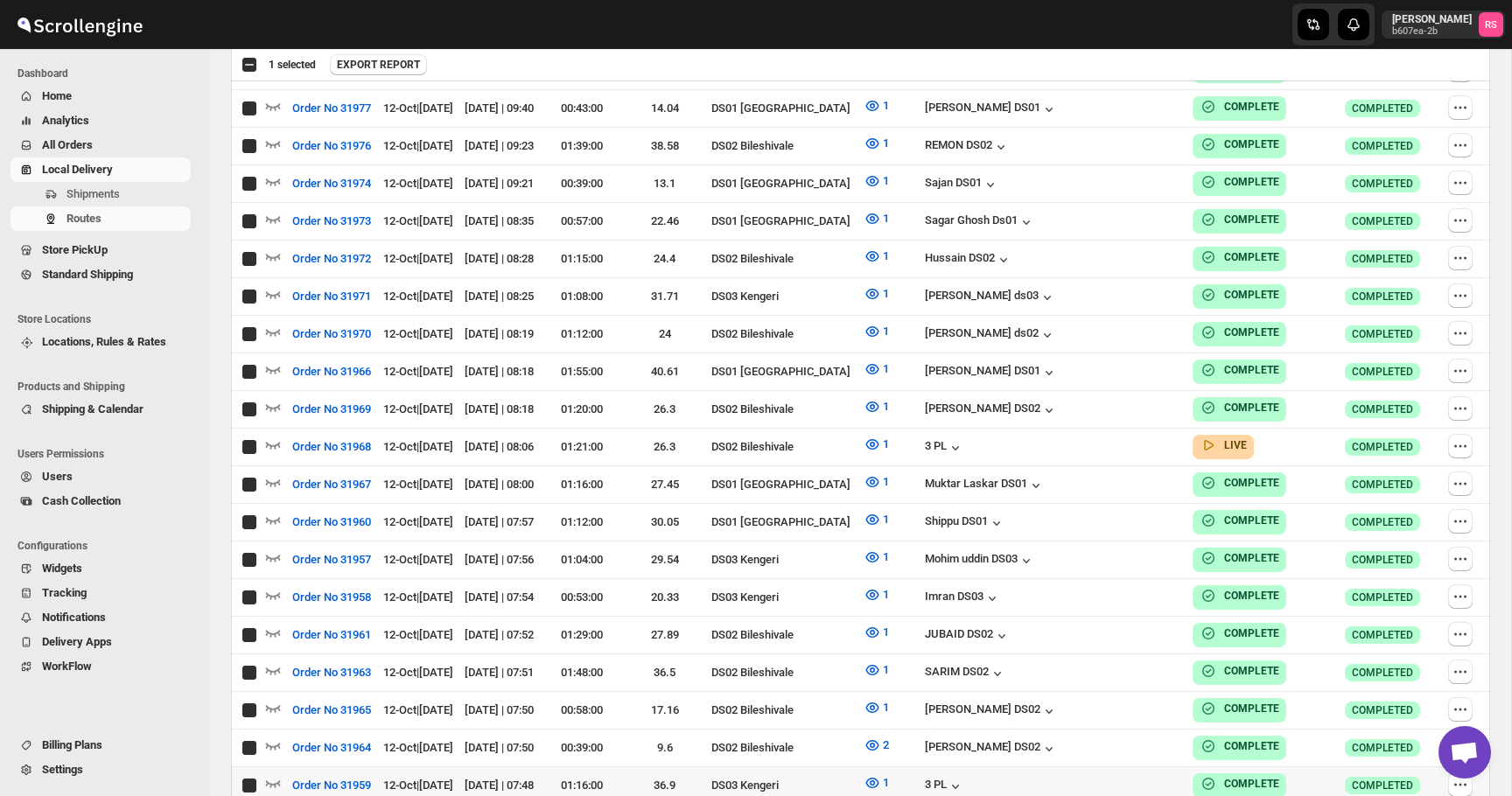
checkbox input "true"
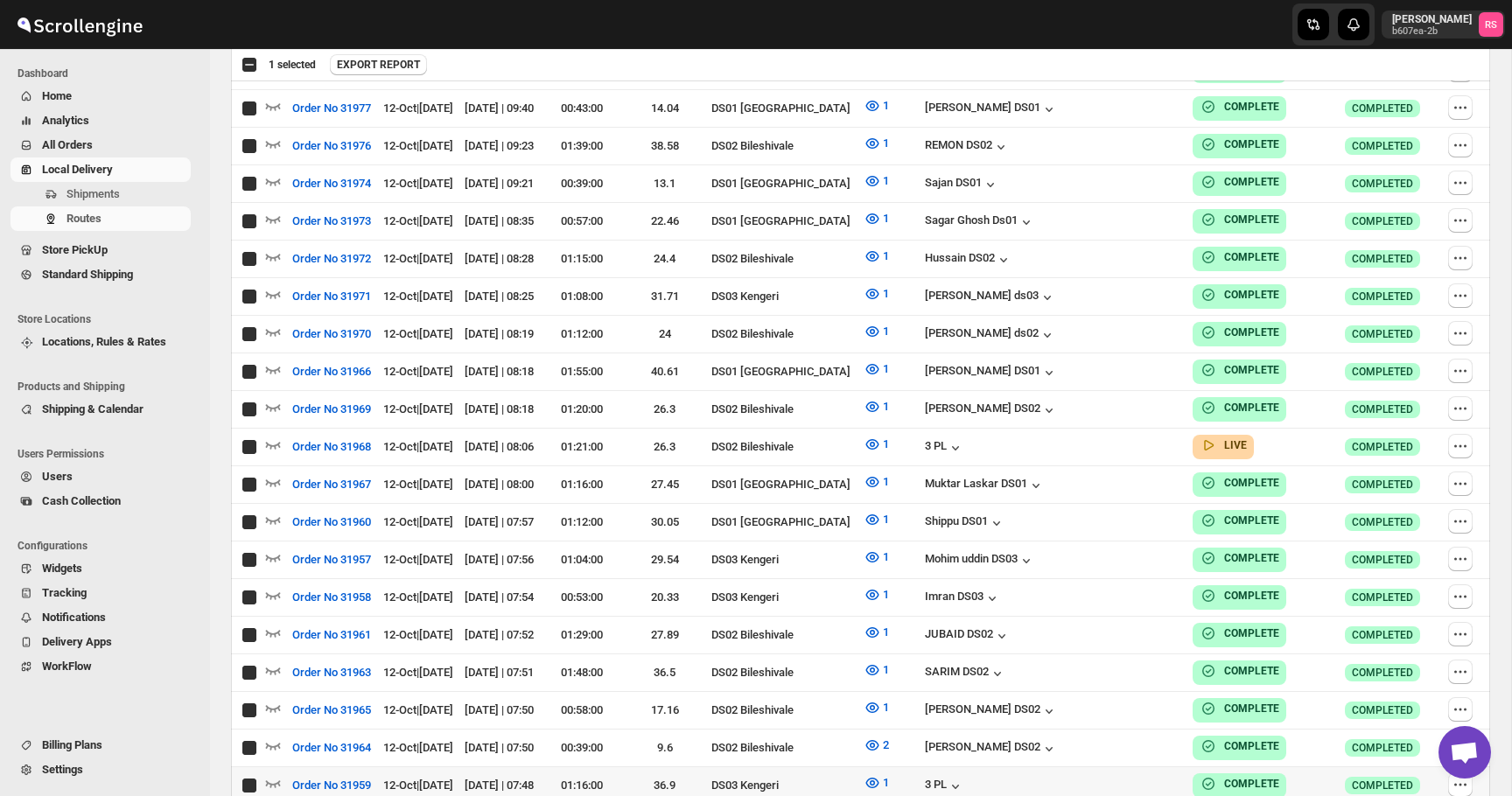
checkbox input "true"
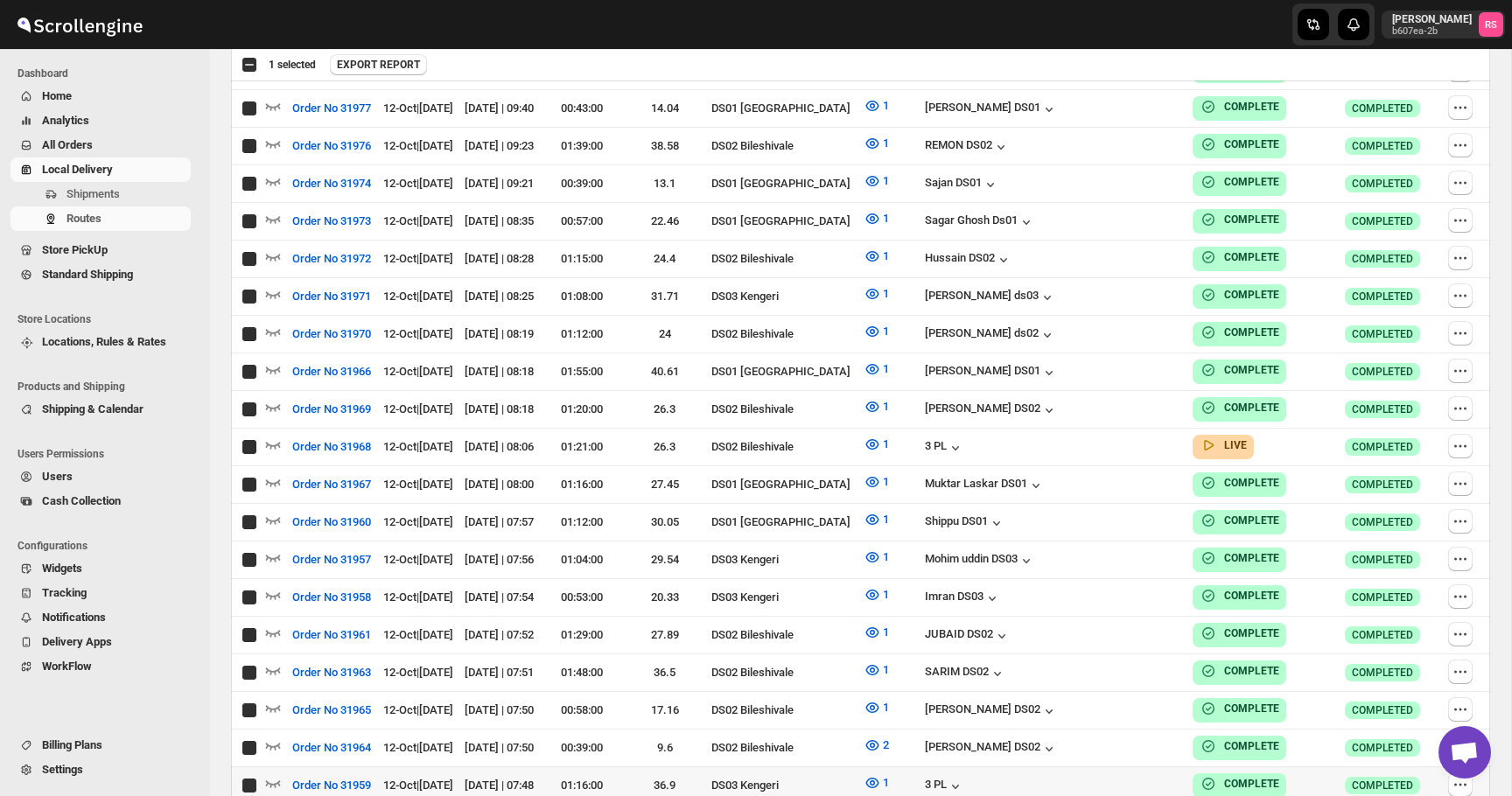
checkbox input "true"
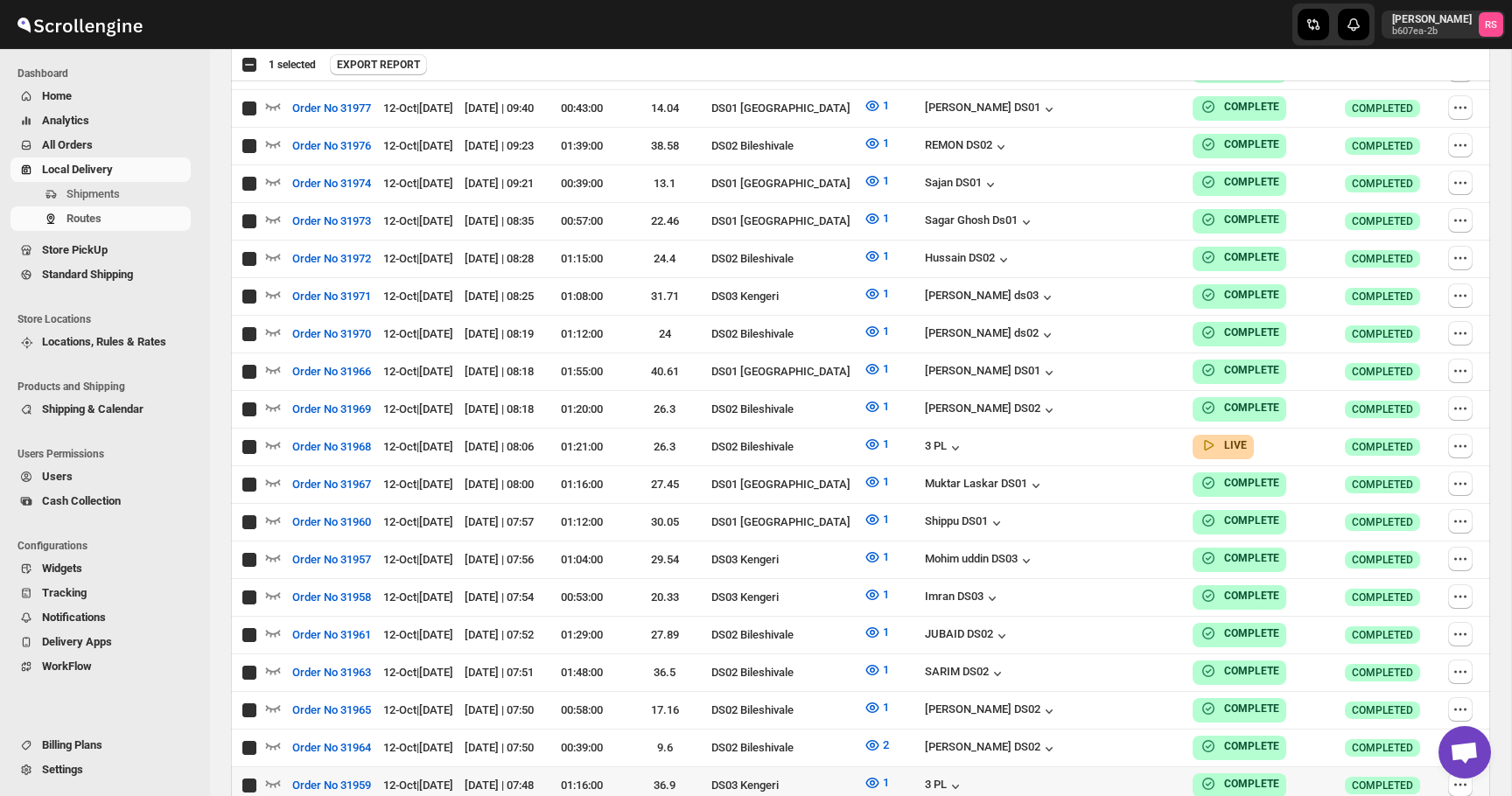
checkbox input "true"
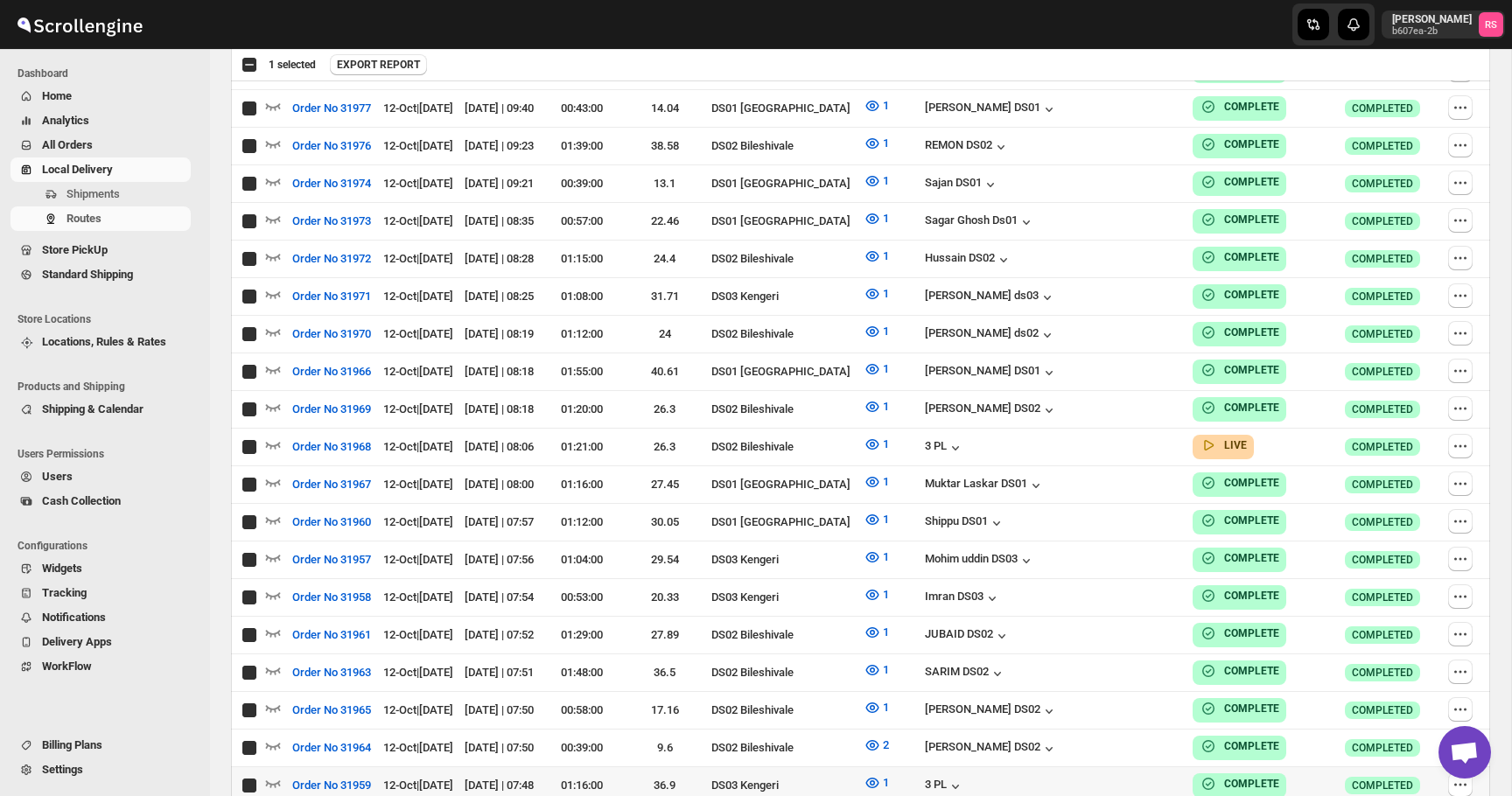
checkbox input "true"
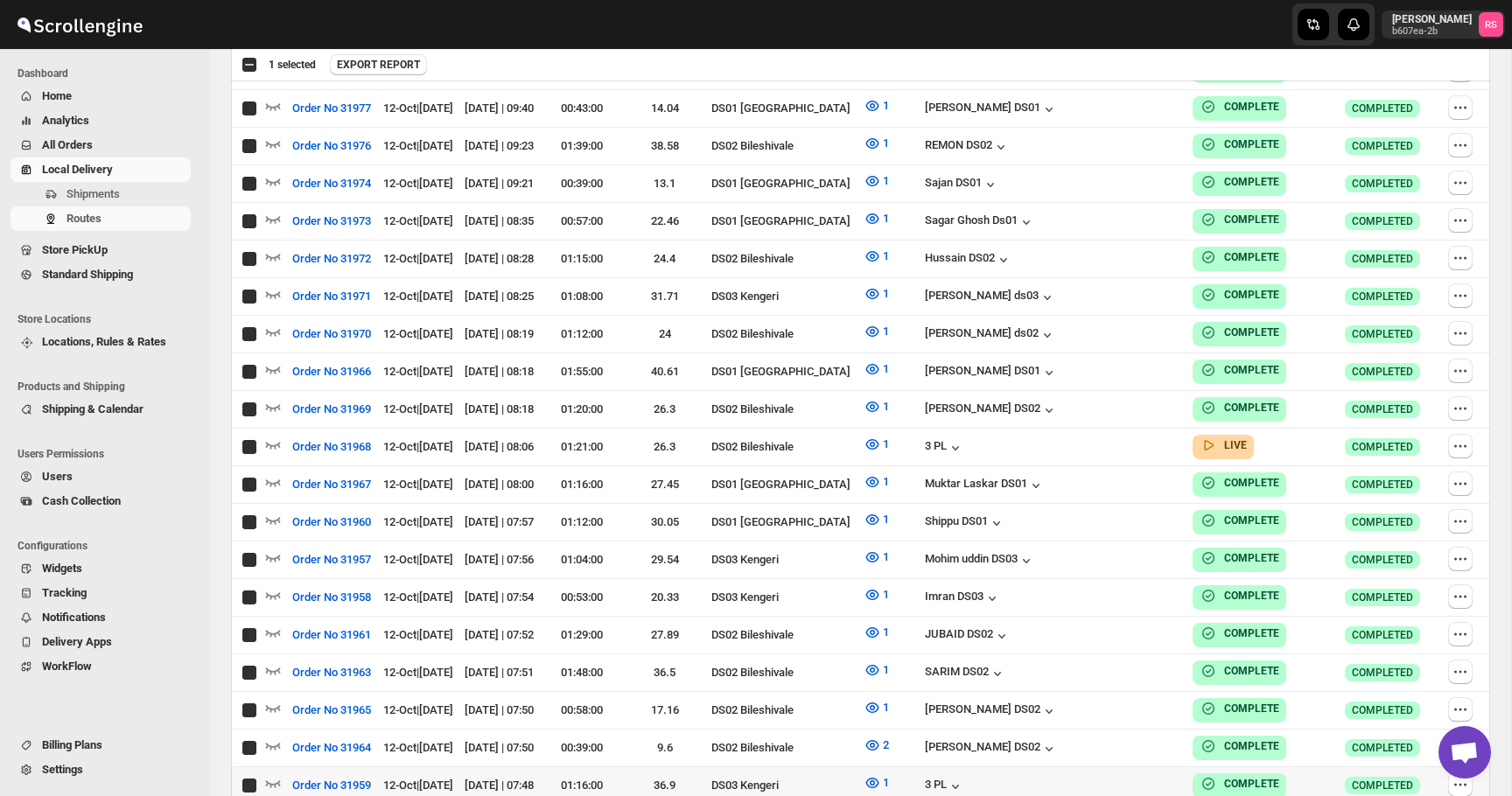
checkbox input "true"
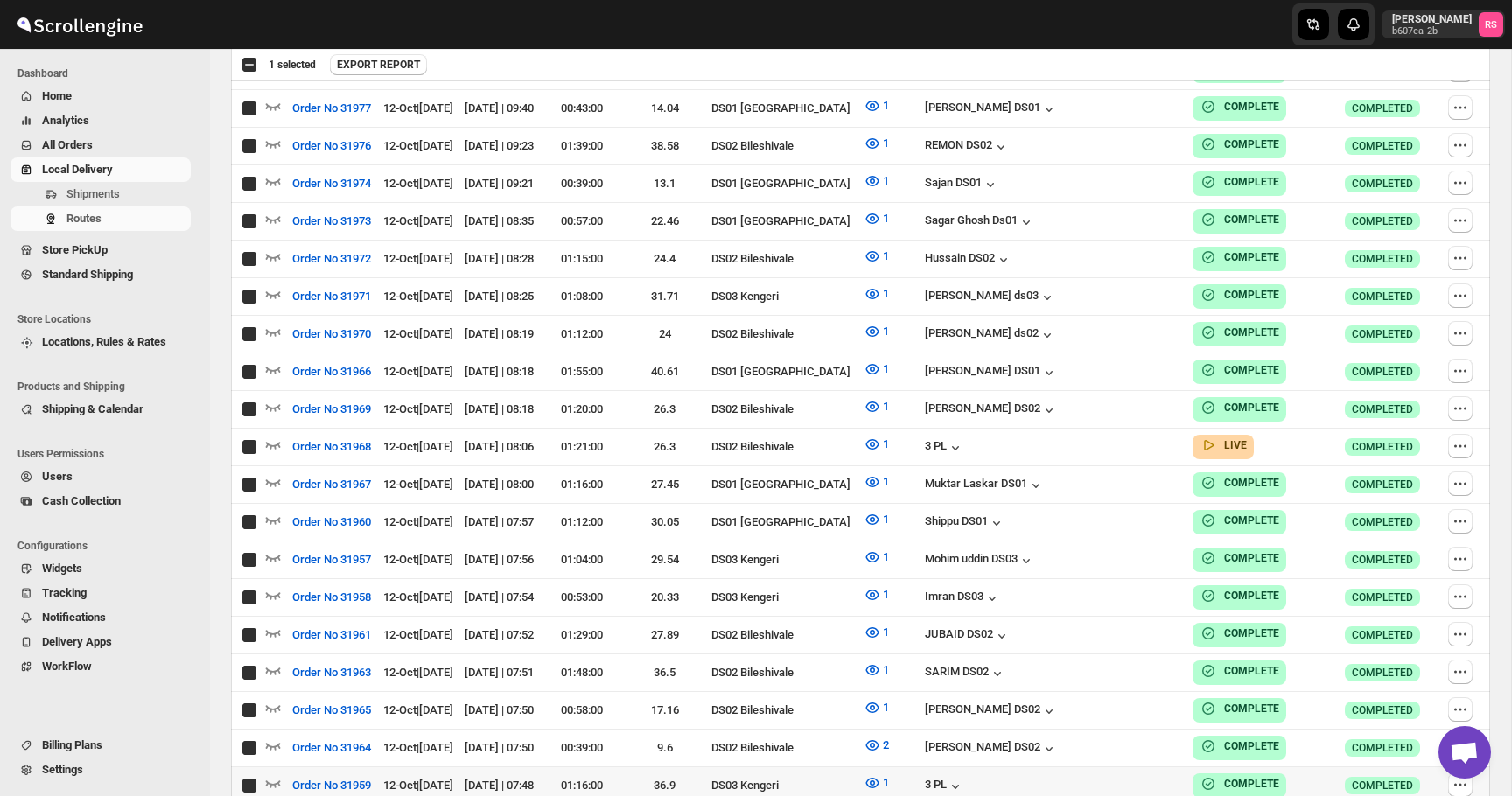
checkbox input "true"
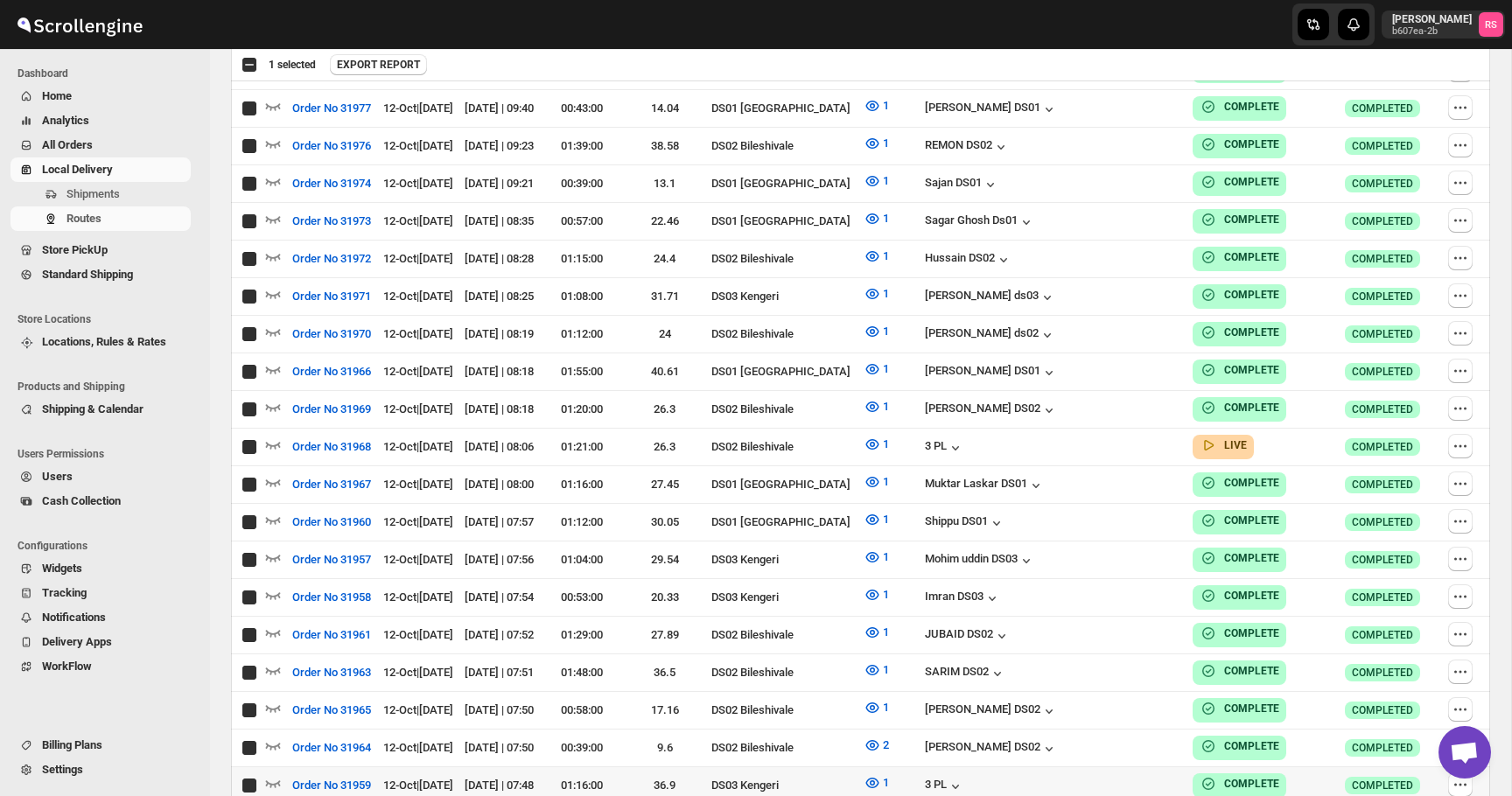
checkbox input "true"
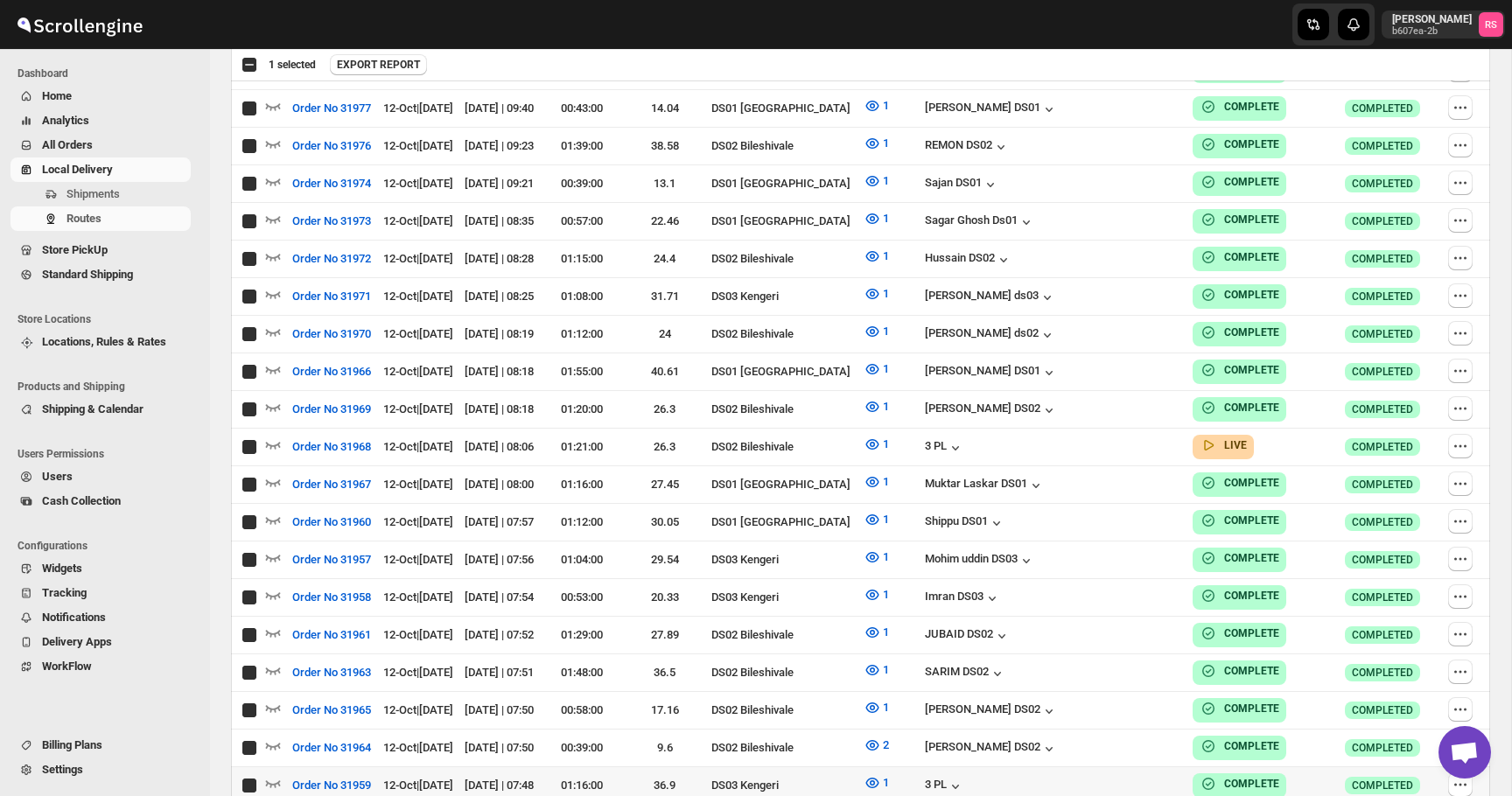
checkbox input "true"
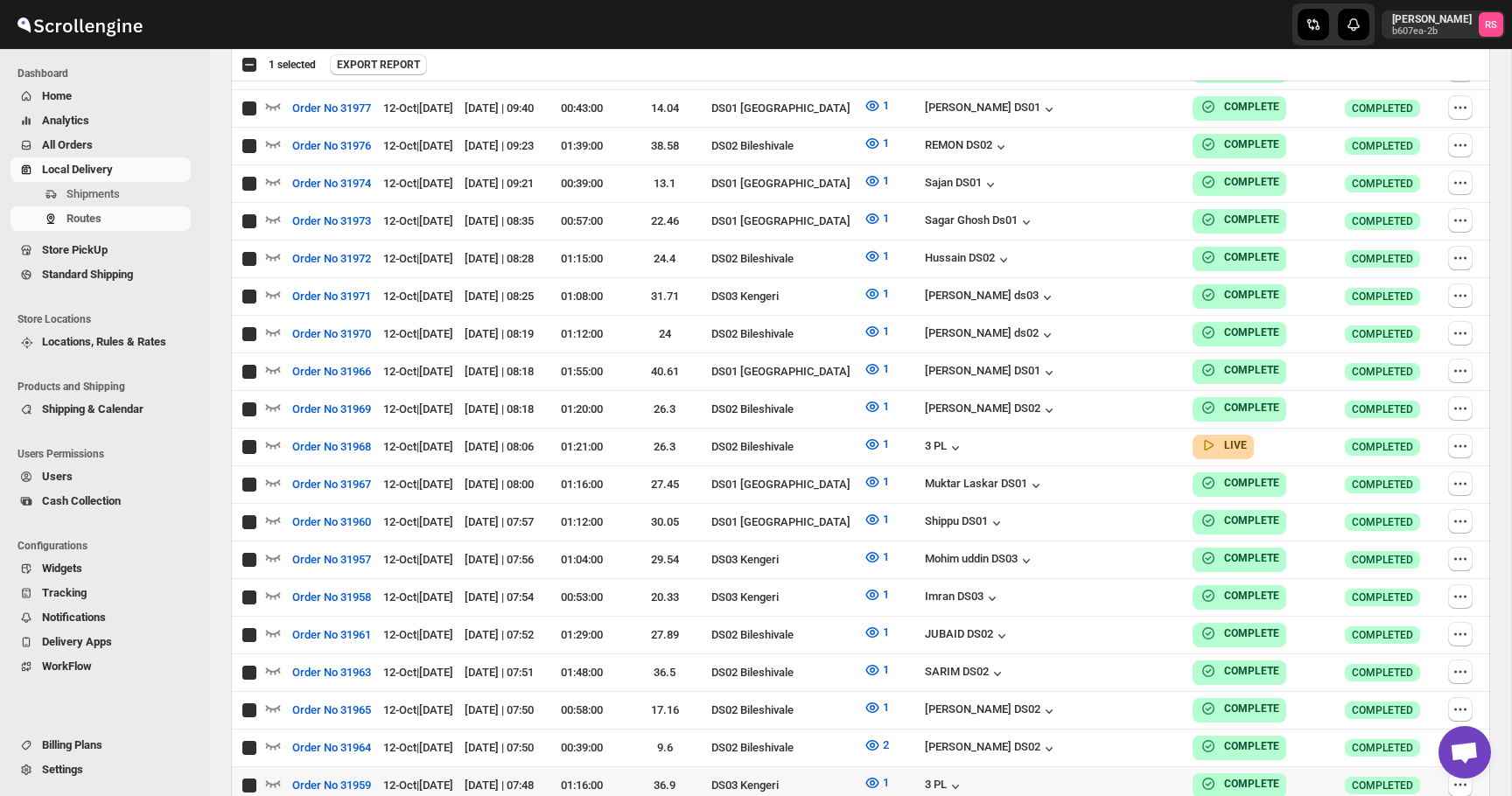
checkbox input "true"
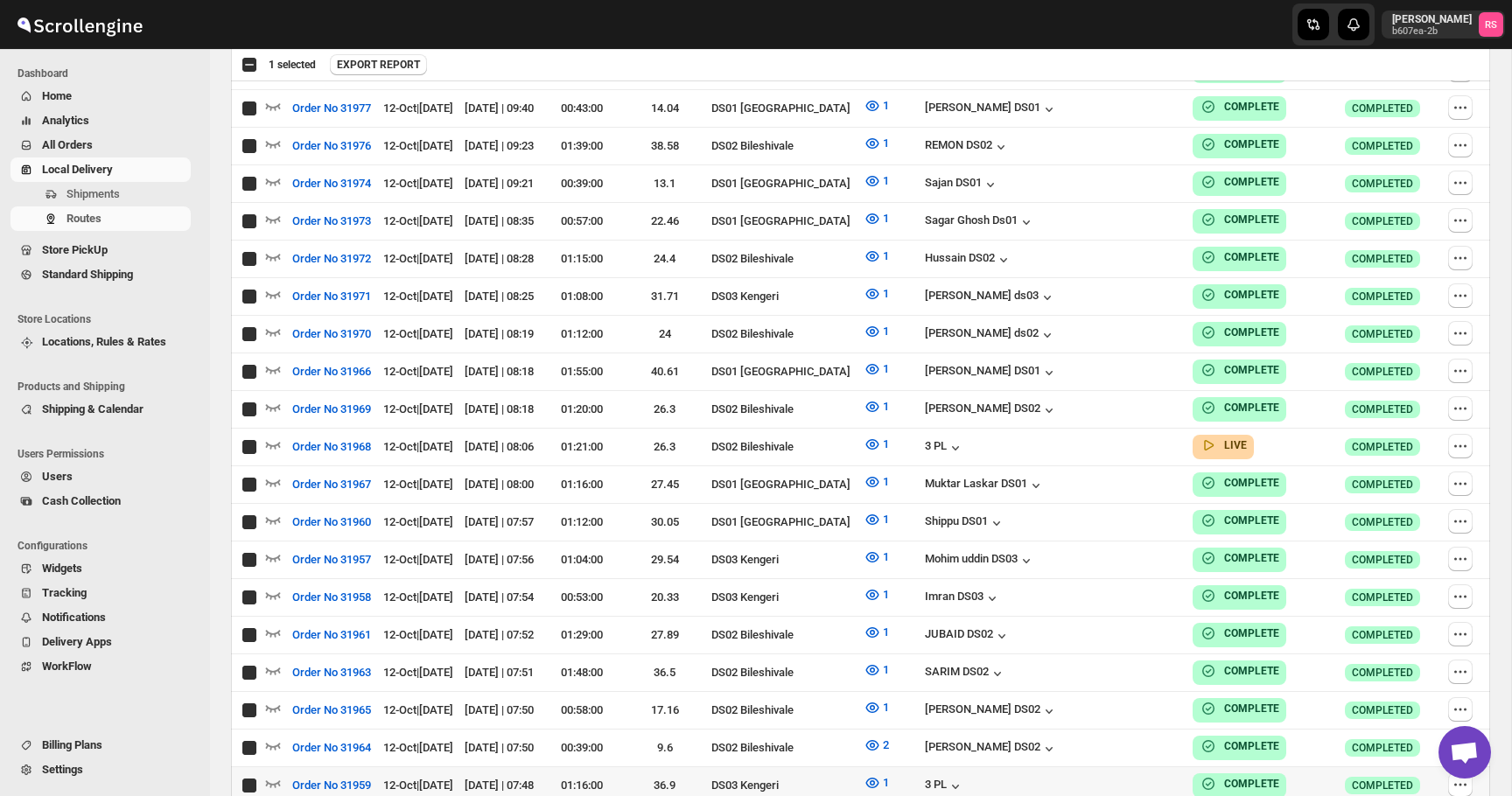
checkbox input "true"
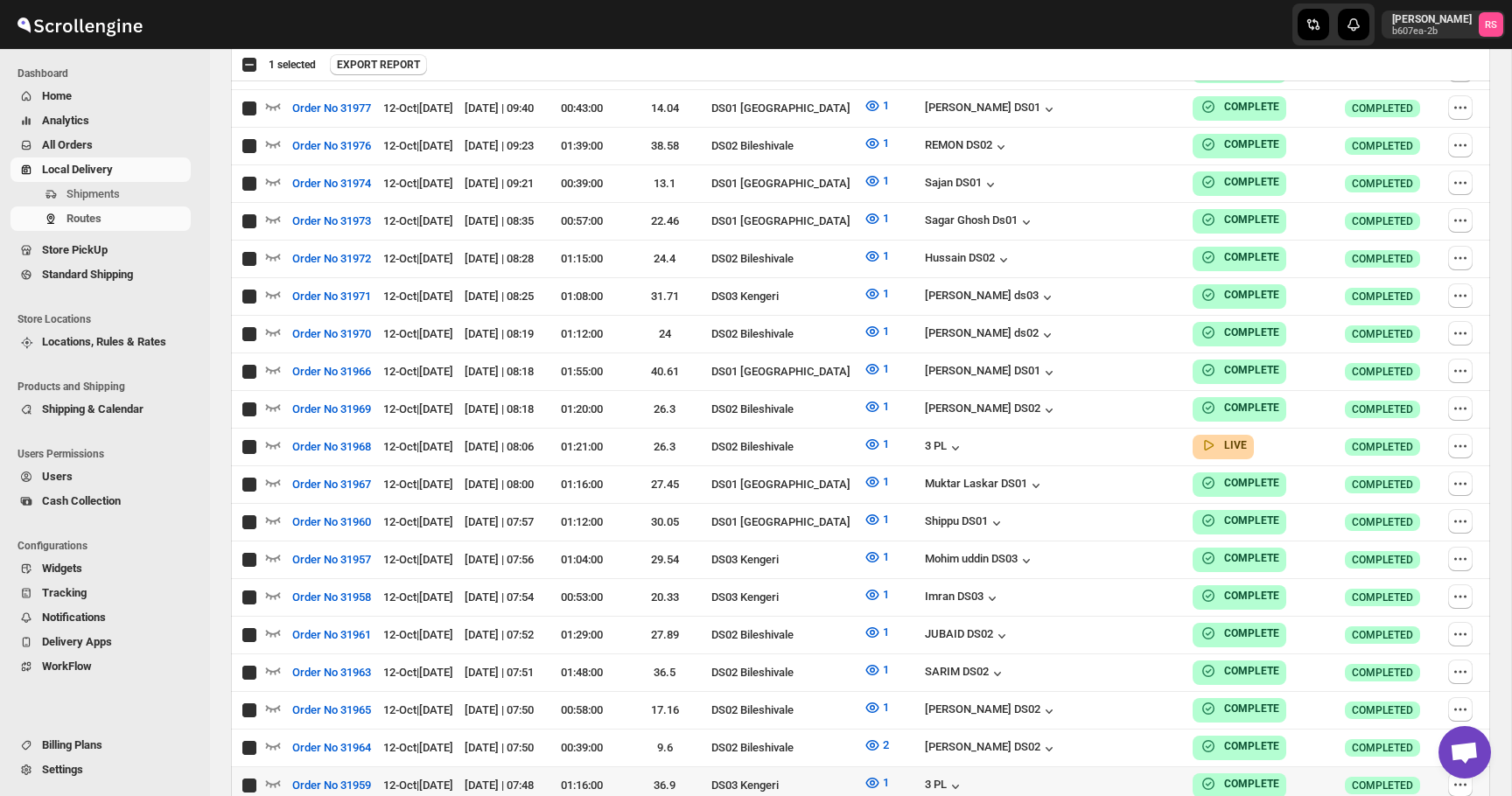
checkbox input "true"
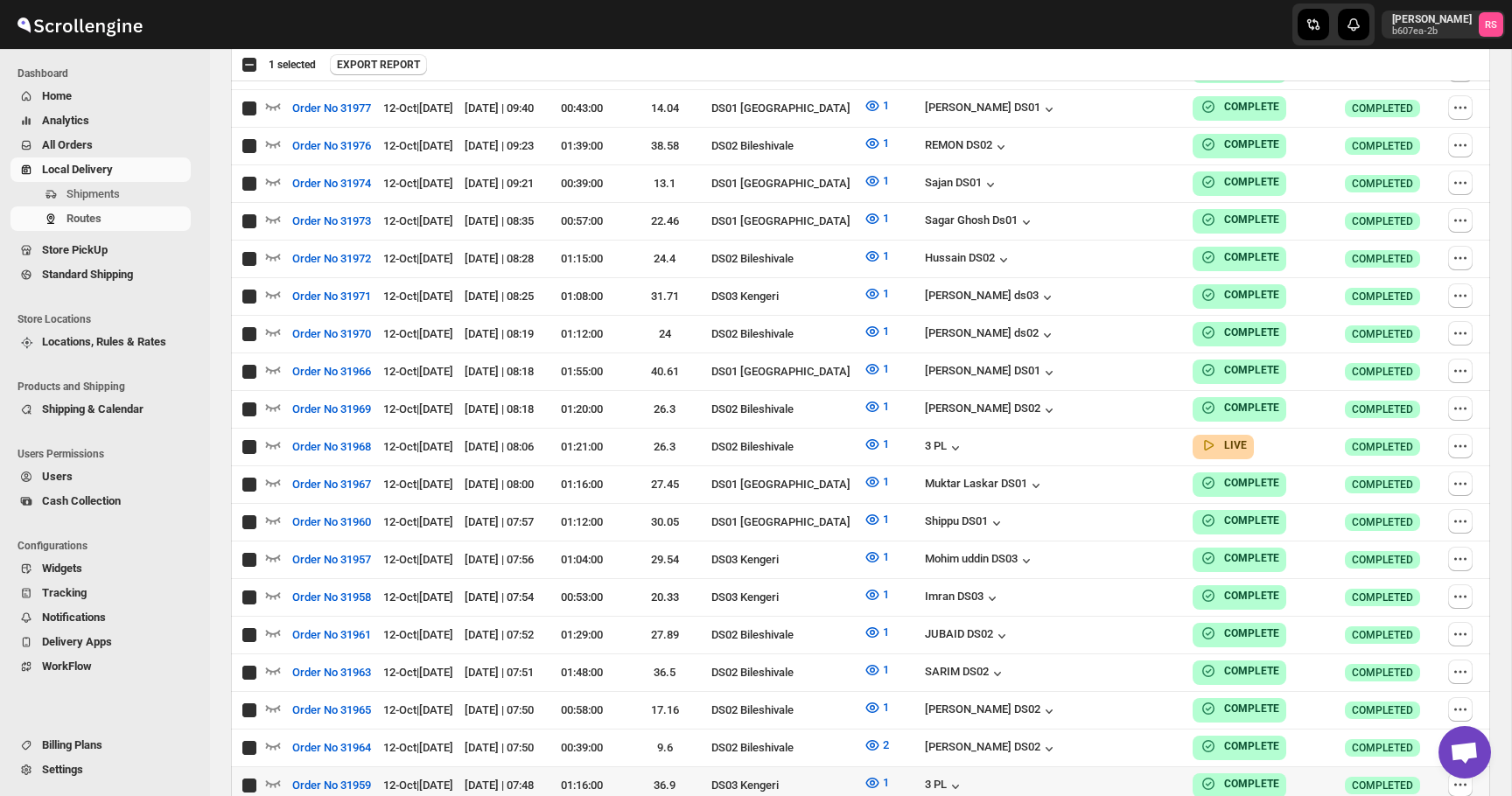
checkbox input "true"
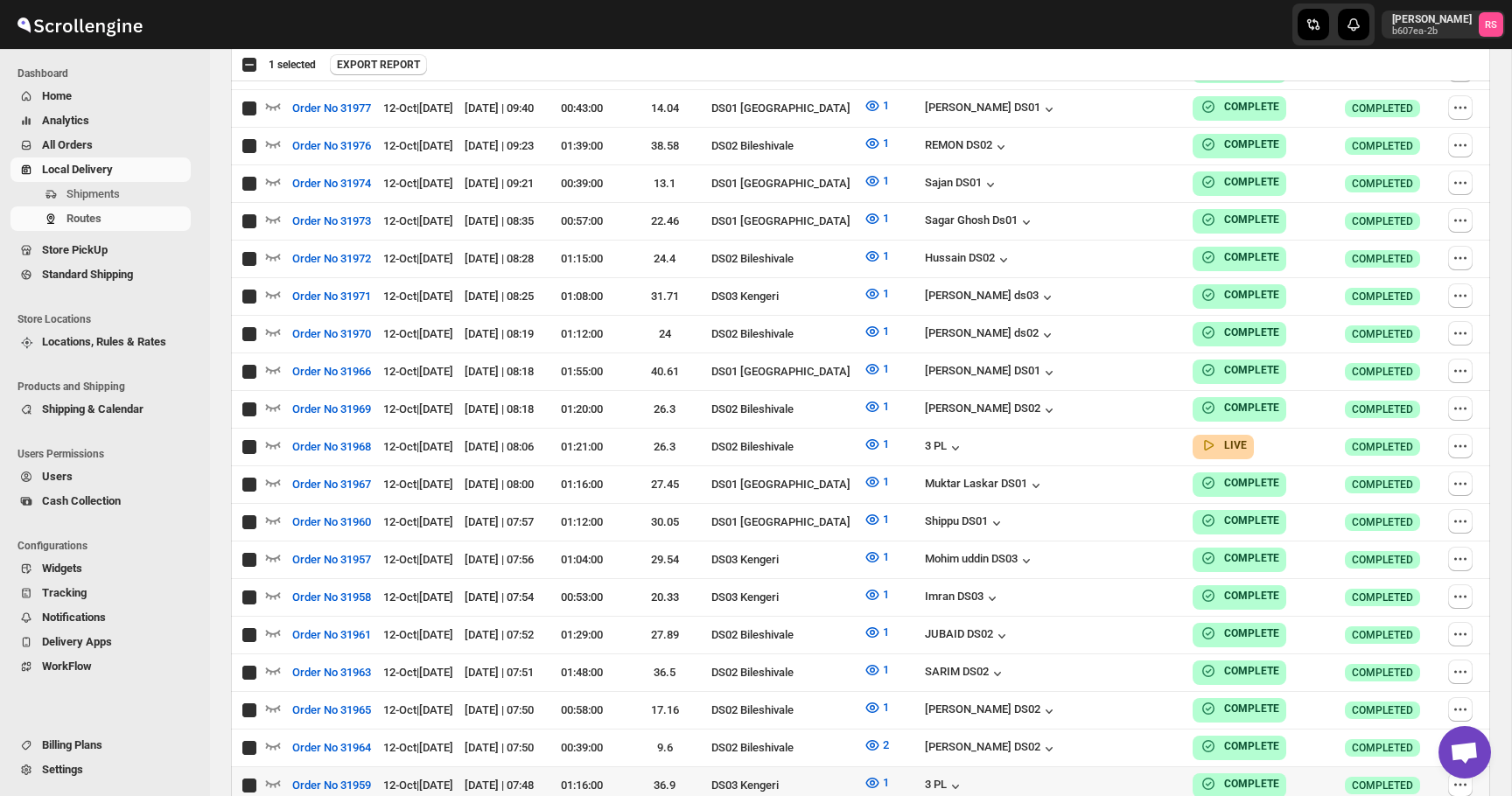
checkbox input "true"
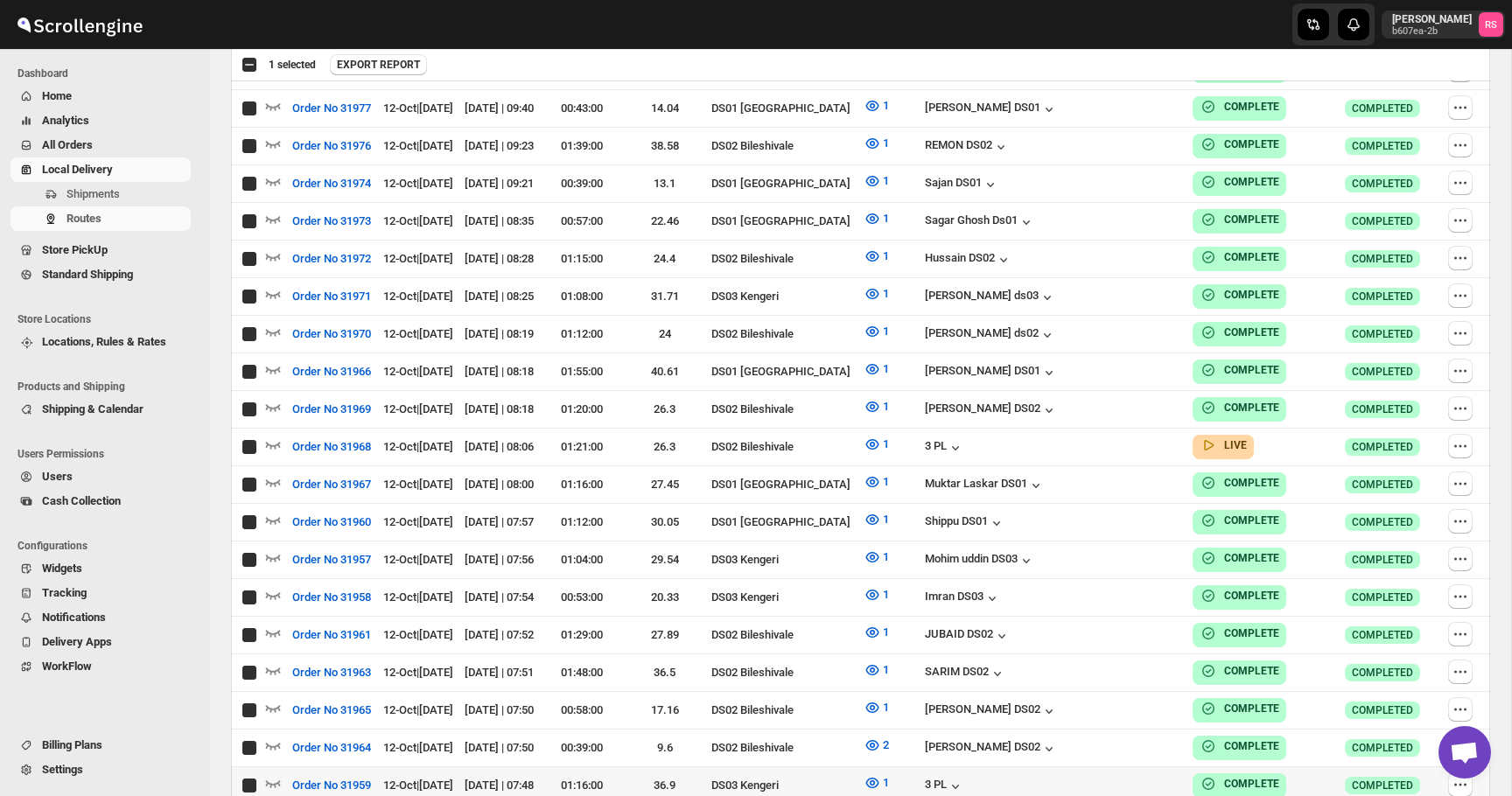
checkbox input "true"
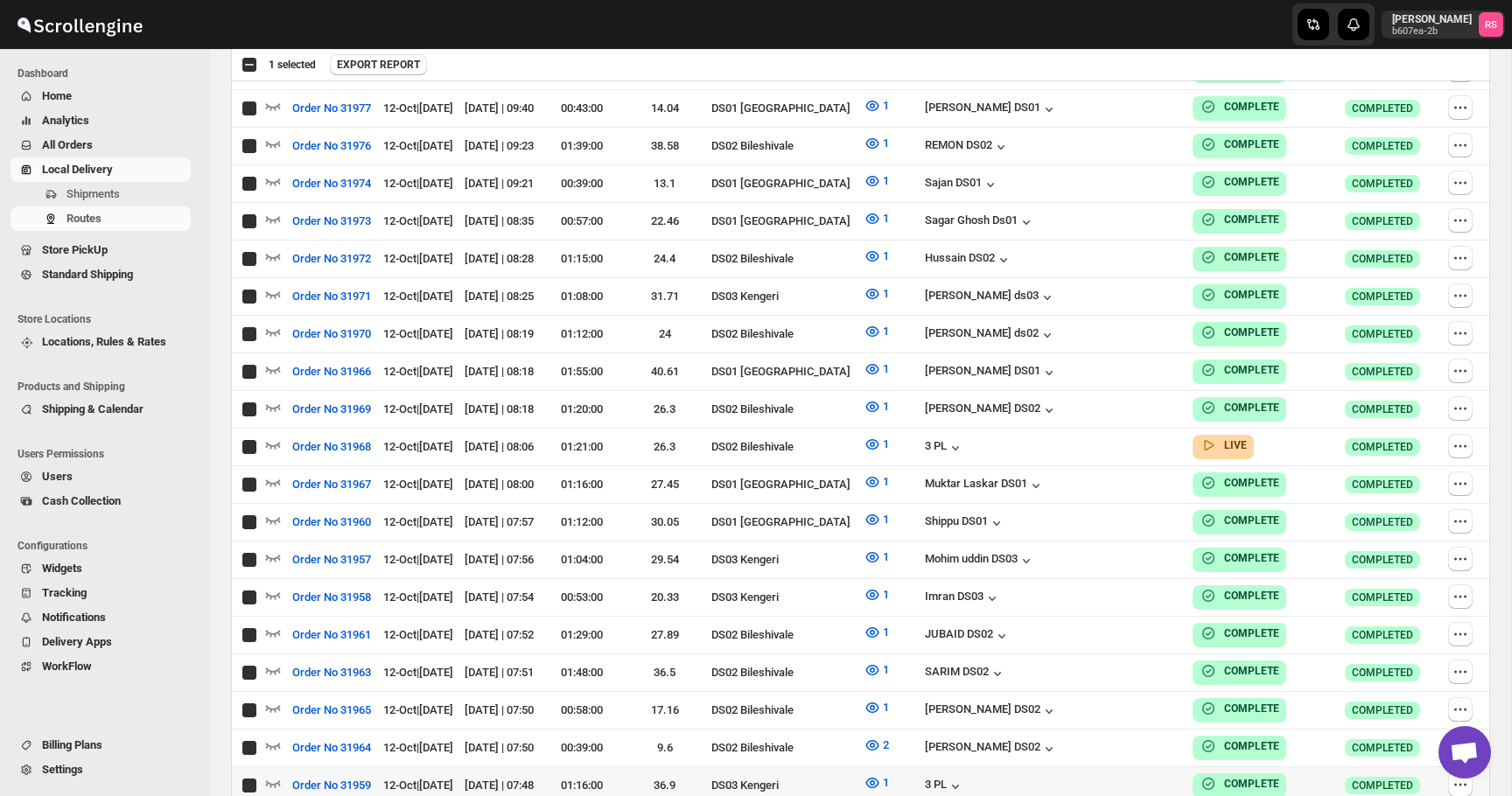
checkbox input "true"
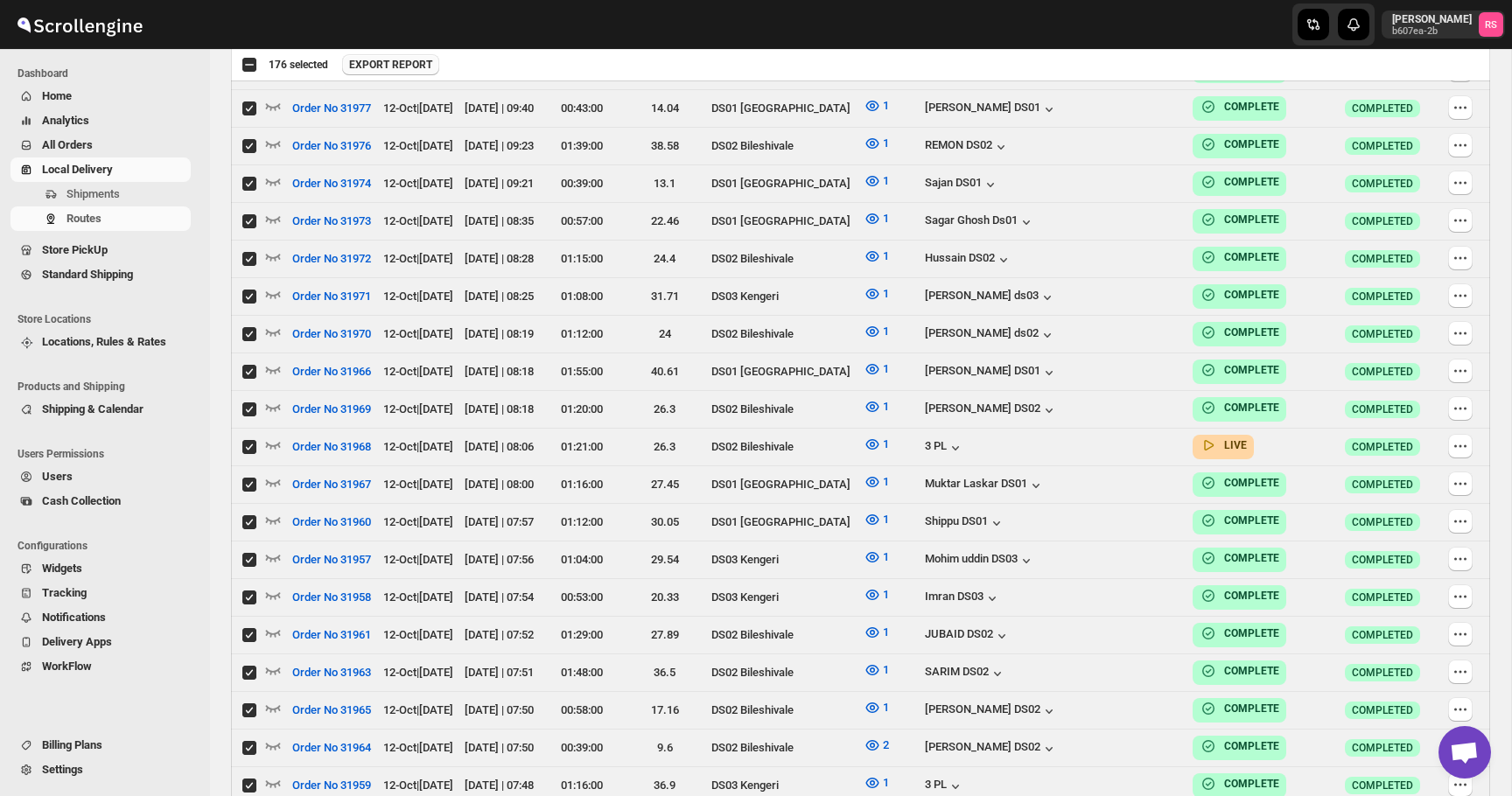
click at [390, 63] on span "EXPORT REPORT" at bounding box center [391, 65] width 83 height 14
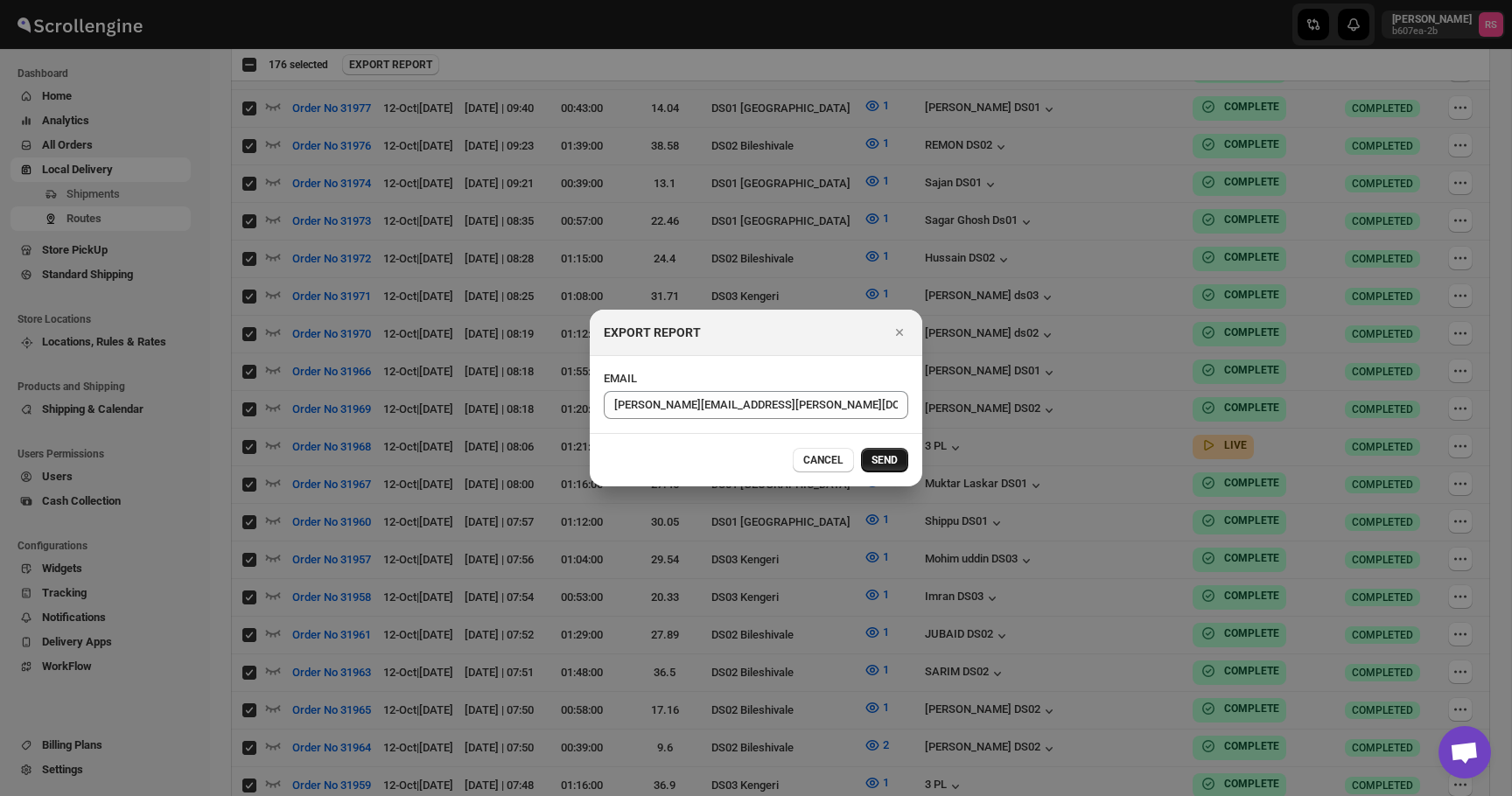
click at [886, 450] on button "SEND" at bounding box center [884, 459] width 47 height 24
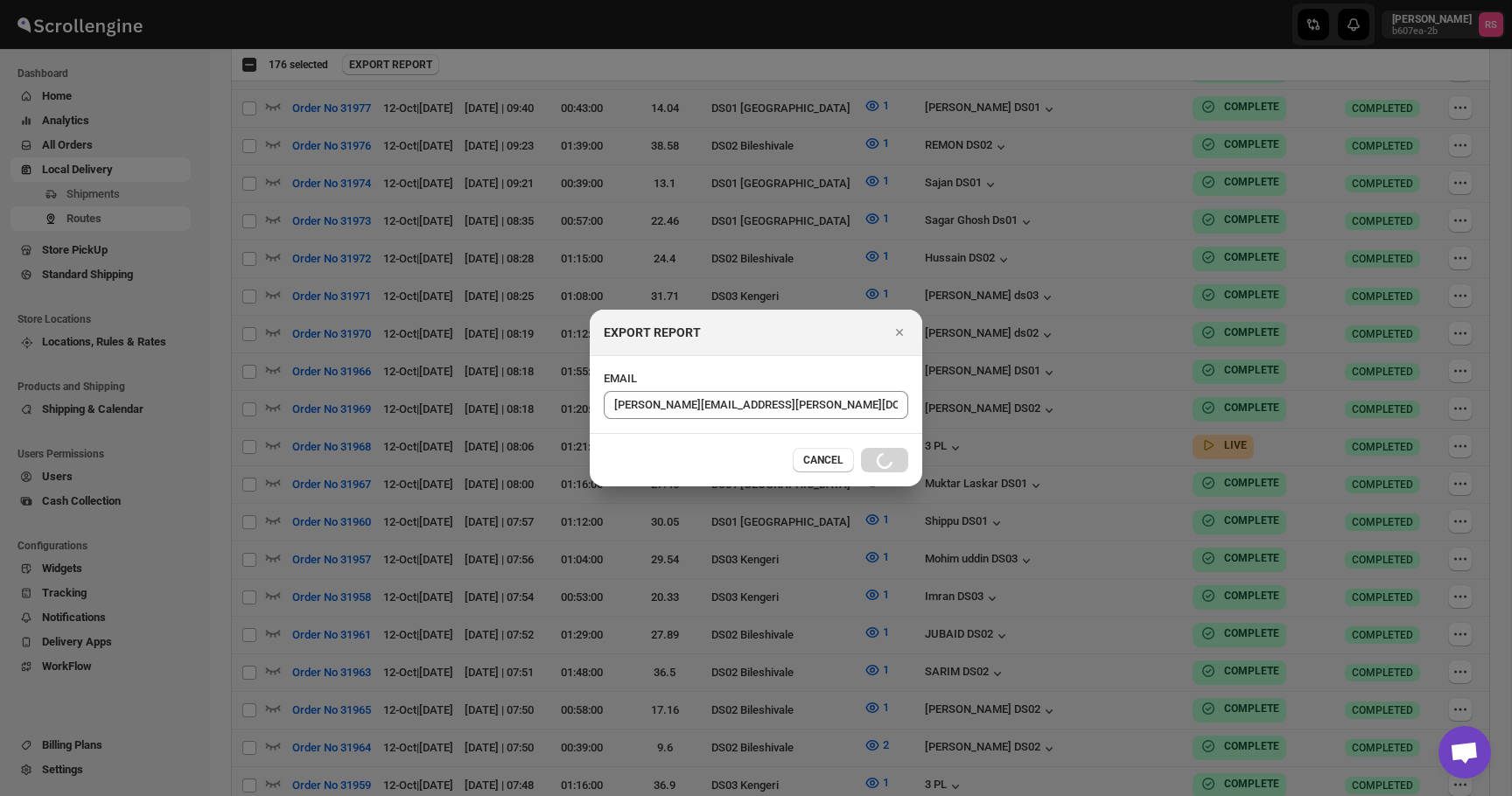
checkbox input "false"
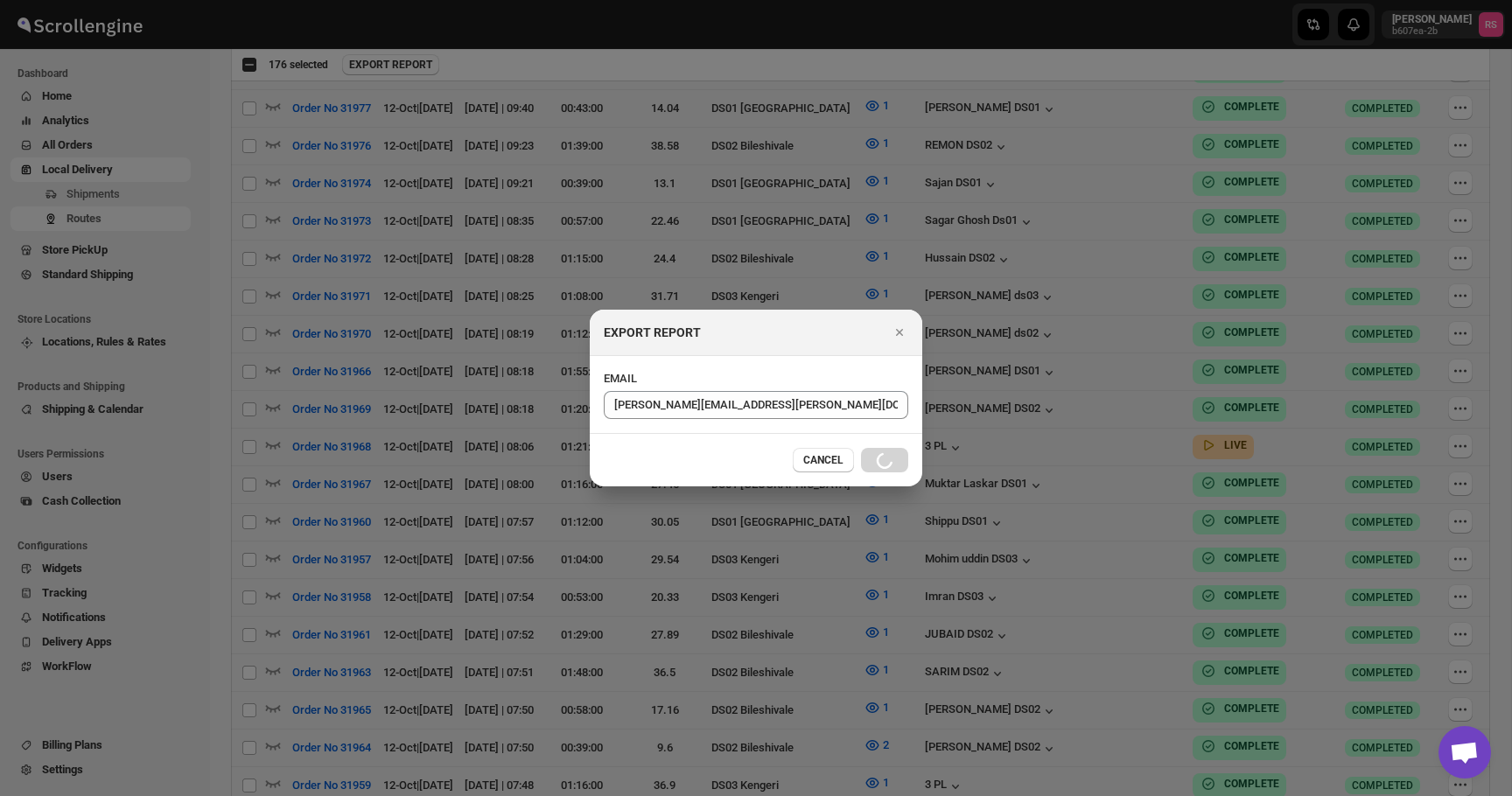
checkbox input "false"
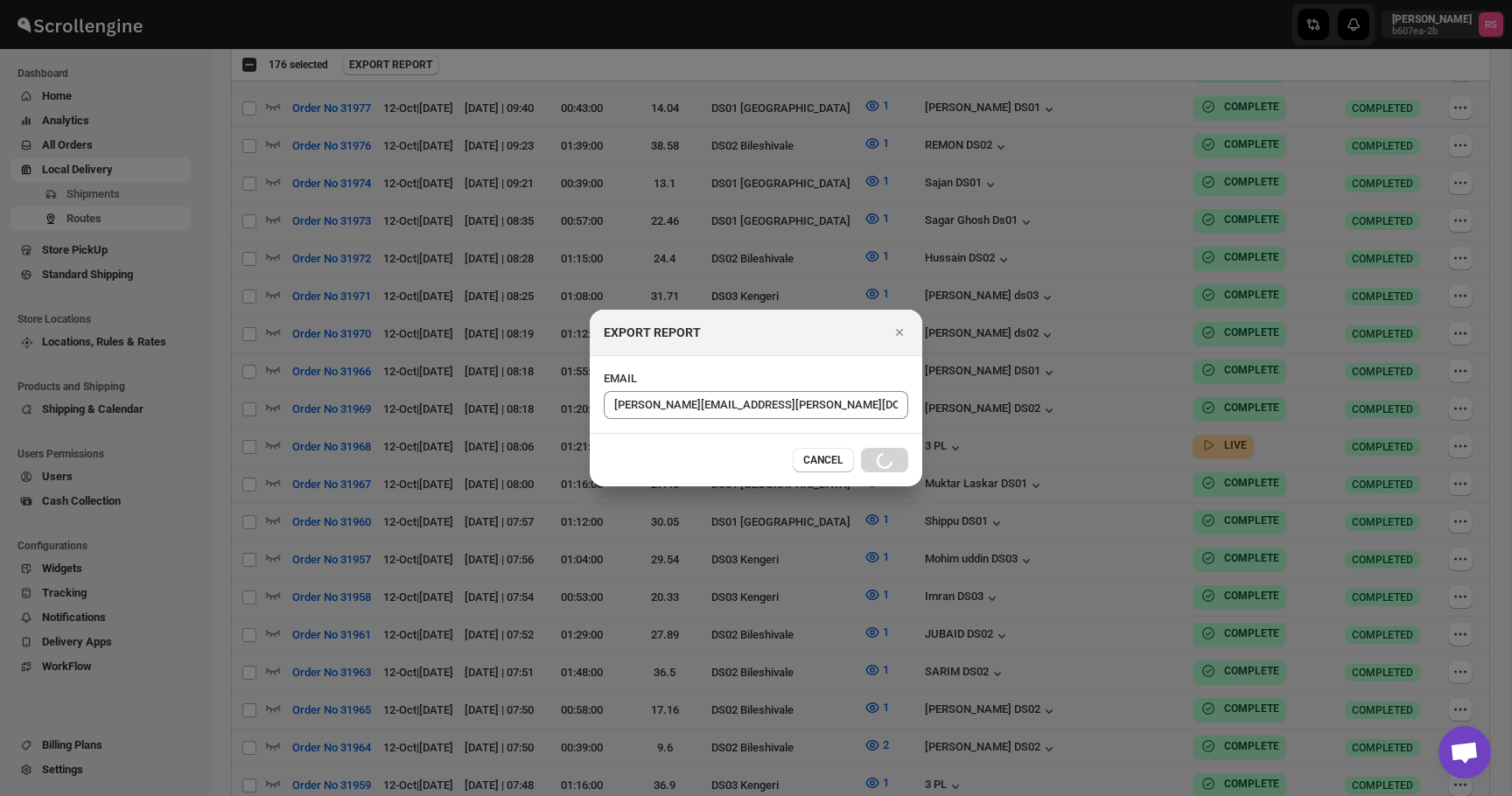
checkbox input "false"
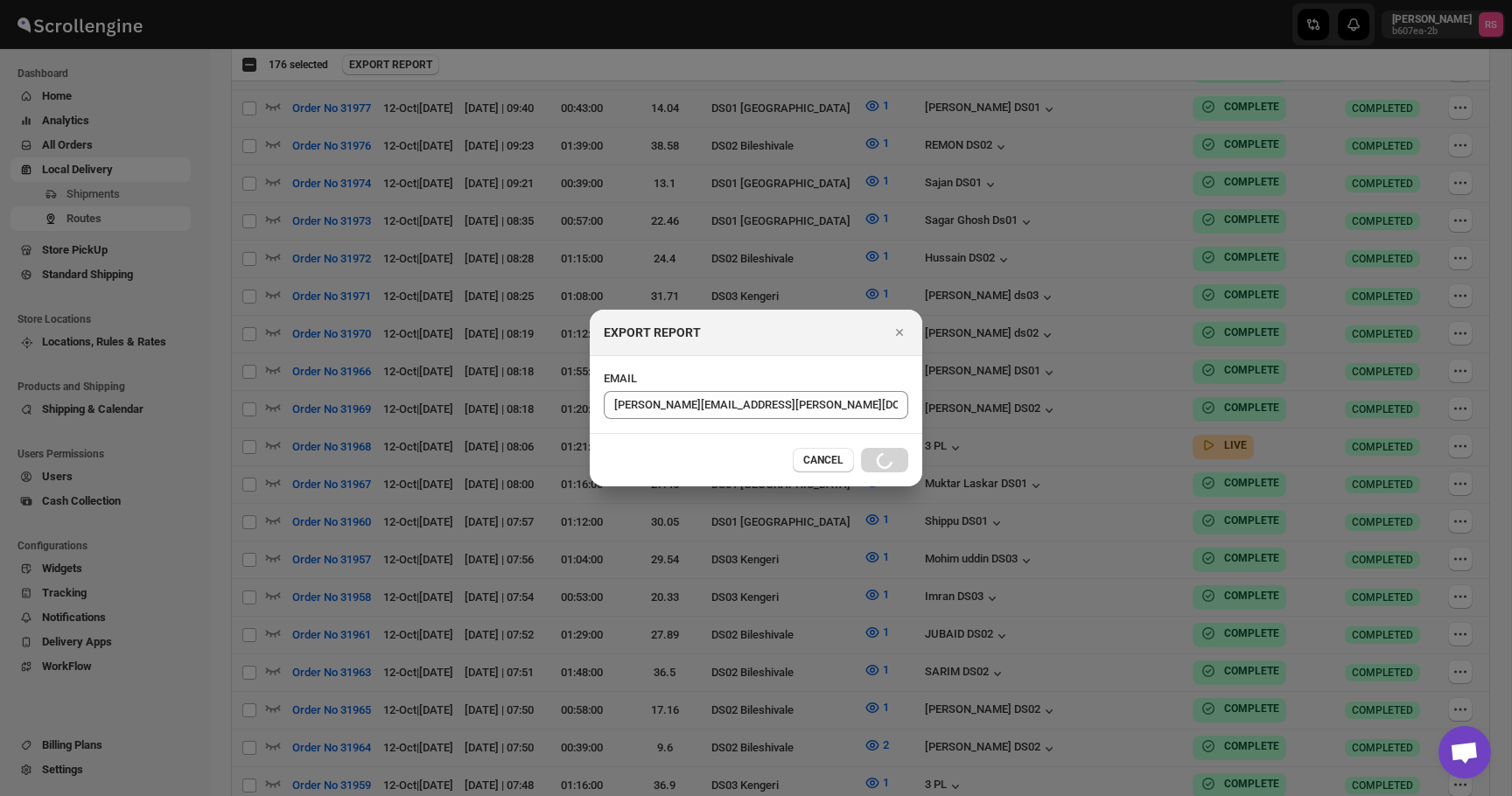
checkbox input "false"
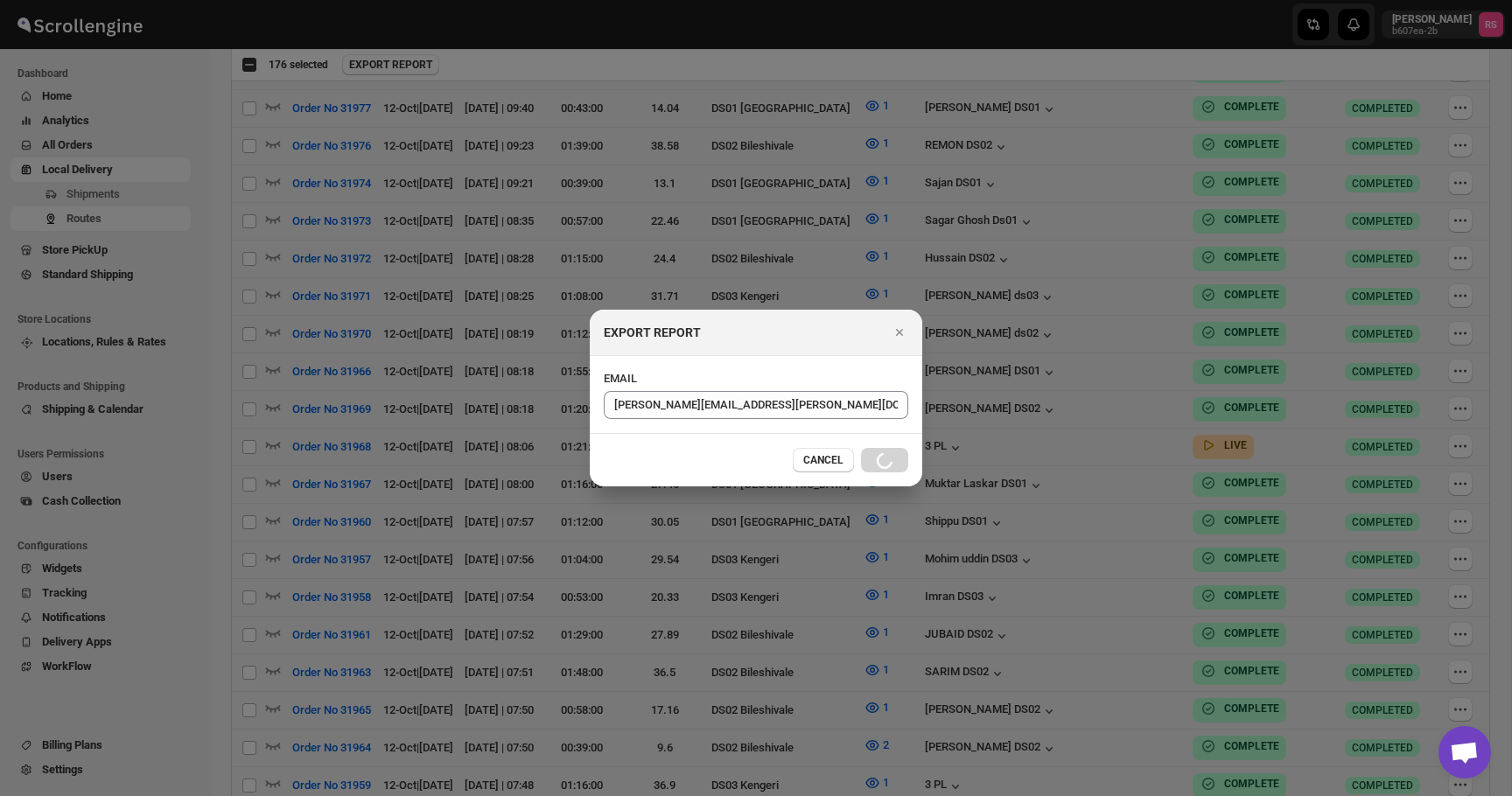
checkbox input "false"
